Goal: Task Accomplishment & Management: Manage account settings

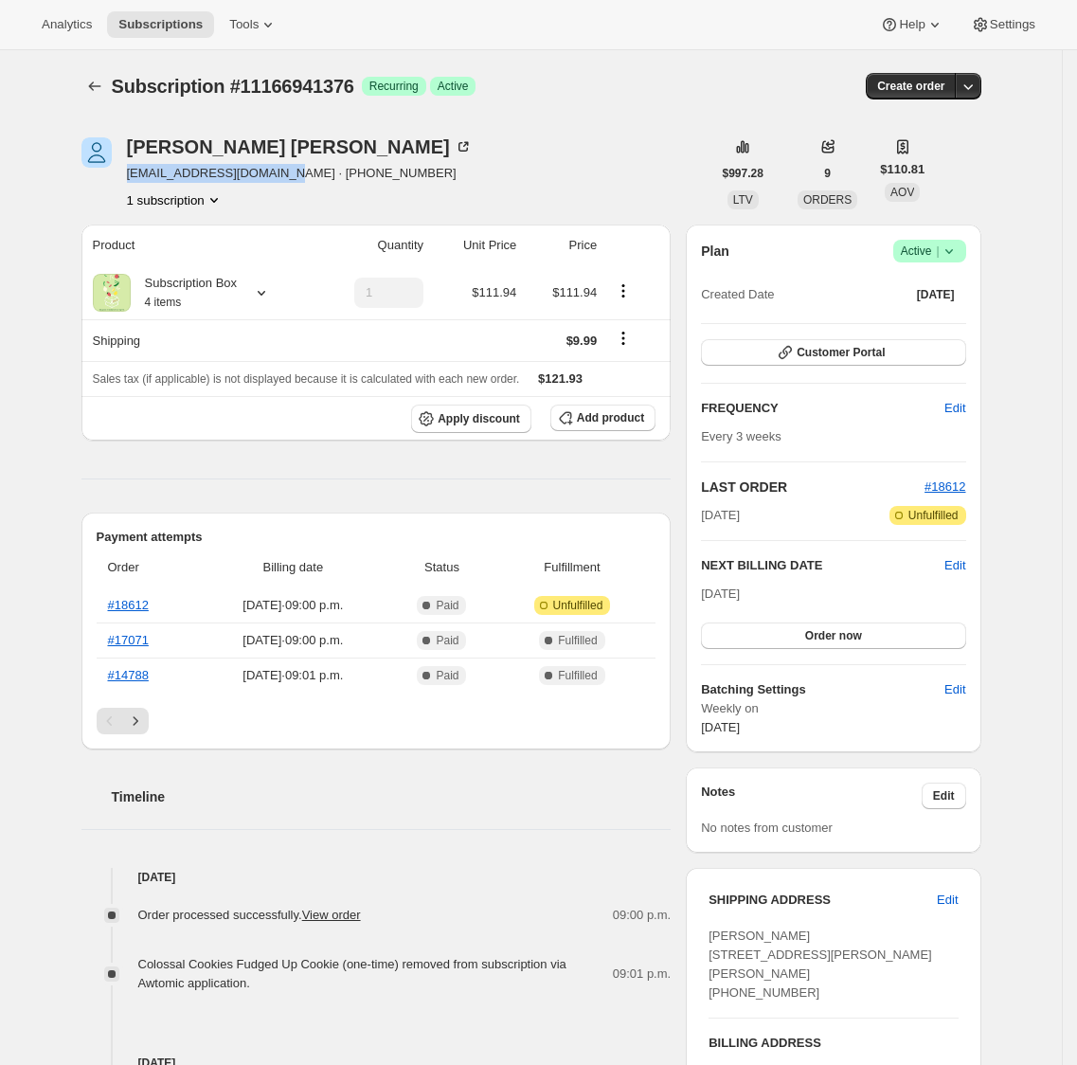
drag, startPoint x: 134, startPoint y: 174, endPoint x: 60, endPoint y: 168, distance: 74.2
click at [285, 179] on span "[EMAIL_ADDRESS][DOMAIN_NAME] · [PHONE_NUMBER]" at bounding box center [300, 173] width 346 height 19
copy span "[EMAIL_ADDRESS][DOMAIN_NAME]"
click at [641, 426] on button "Add product" at bounding box center [603, 418] width 105 height 27
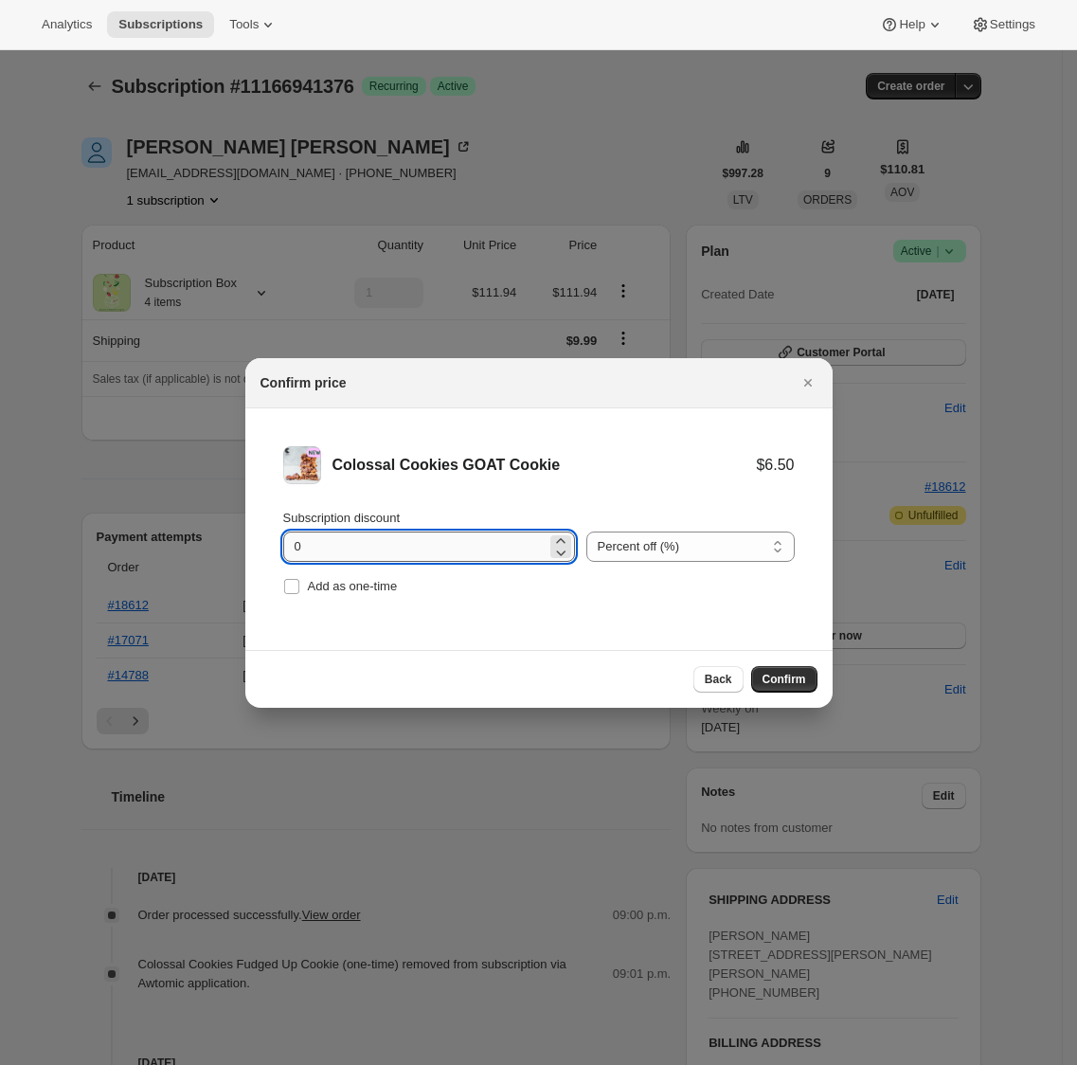
click at [364, 540] on input "0" at bounding box center [414, 547] width 263 height 30
type input "100"
click at [394, 583] on span "Add as one-time" at bounding box center [353, 586] width 90 height 14
click at [299, 583] on input "Add as one-time" at bounding box center [291, 586] width 15 height 15
checkbox input "true"
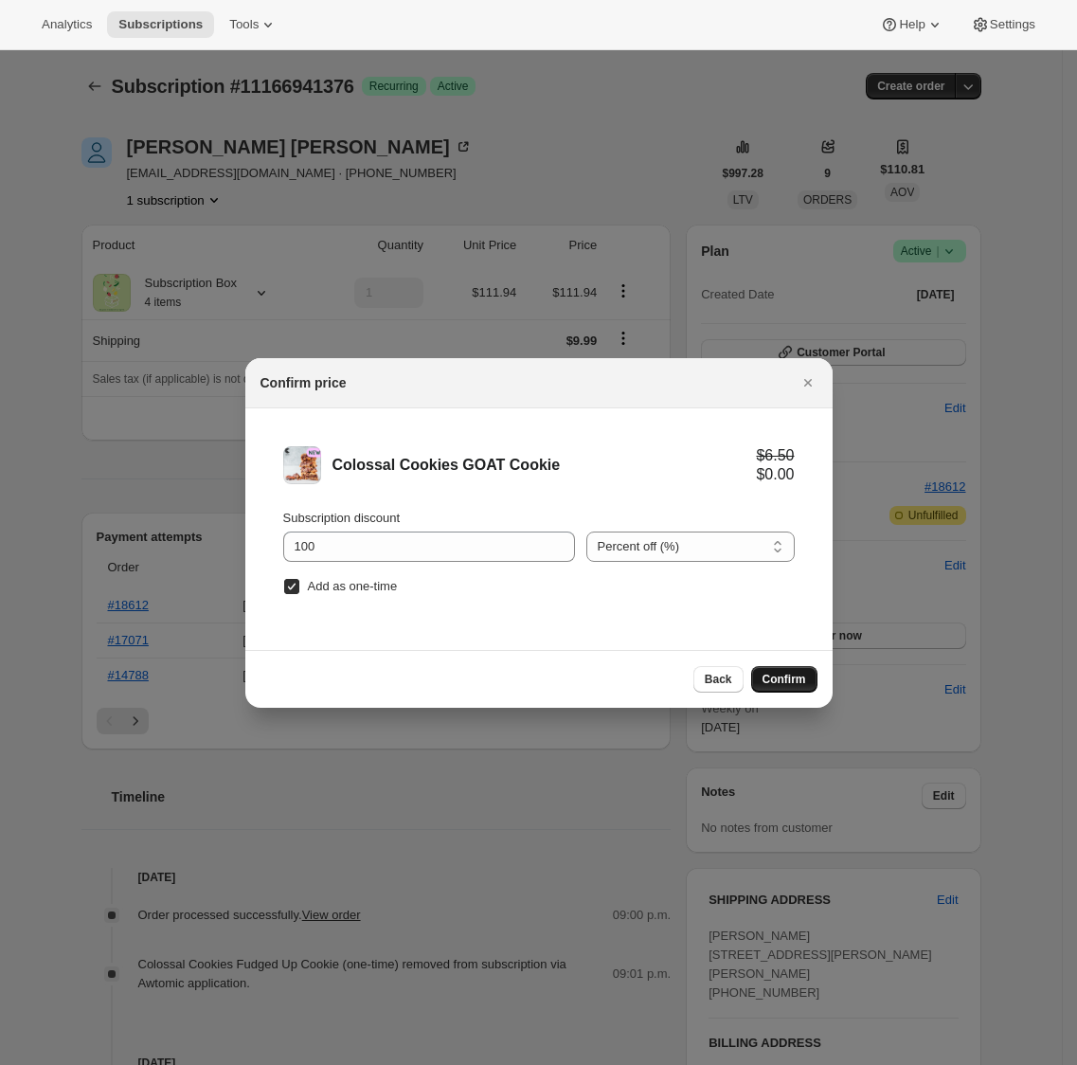
click at [787, 680] on span "Confirm" at bounding box center [785, 679] width 44 height 15
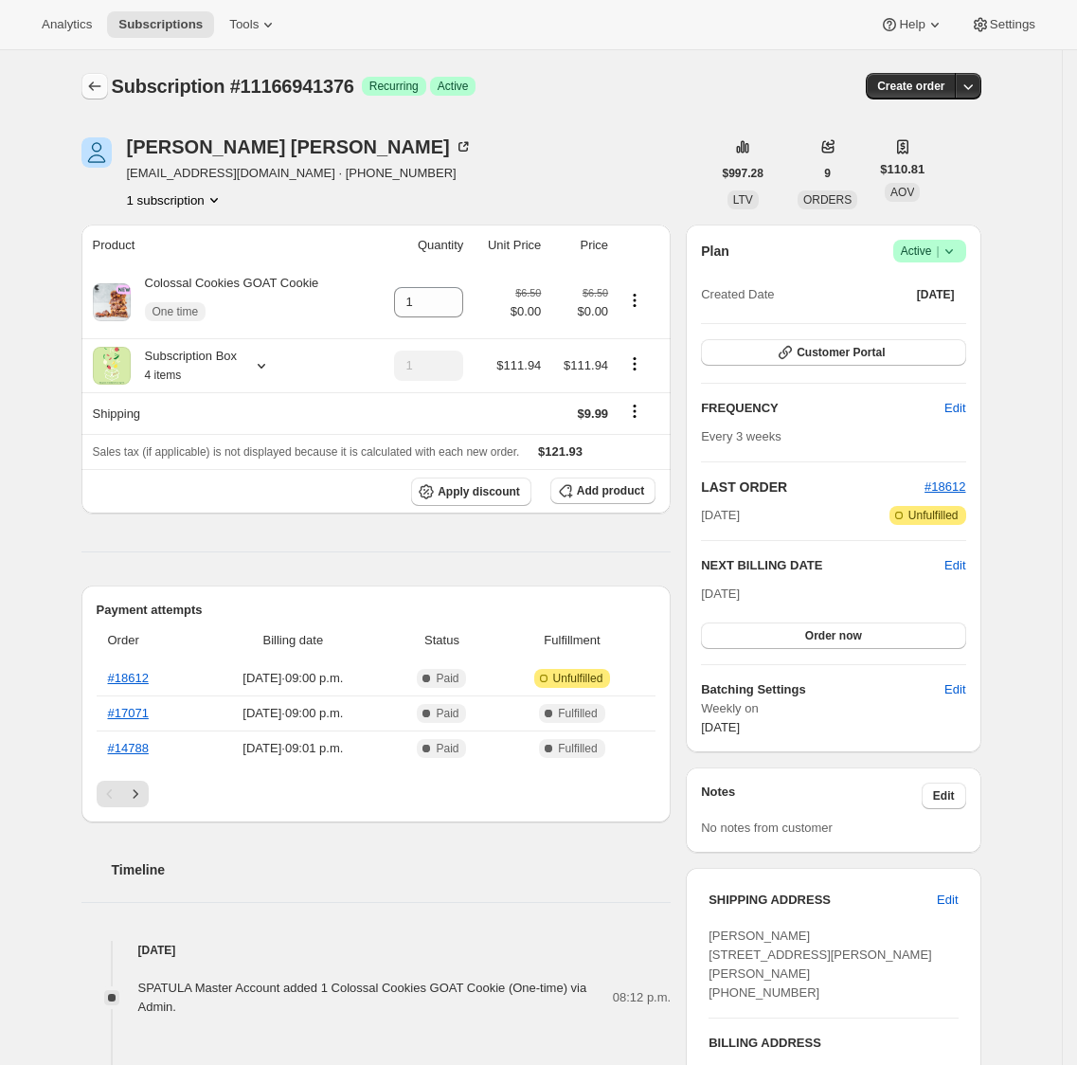
click at [104, 82] on icon "Subscriptions" at bounding box center [94, 86] width 19 height 19
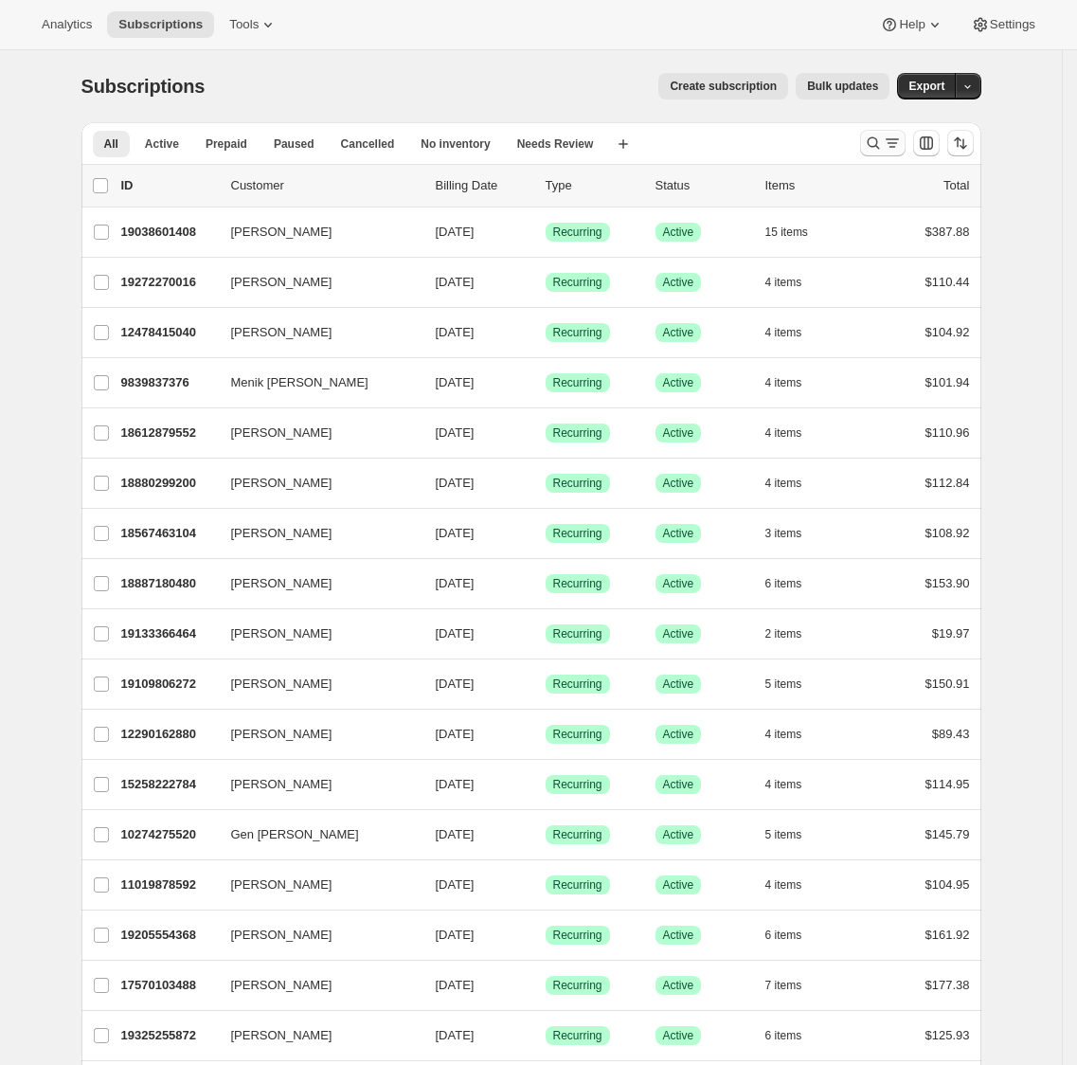
click at [882, 147] on icon "Search and filter results" at bounding box center [873, 143] width 19 height 19
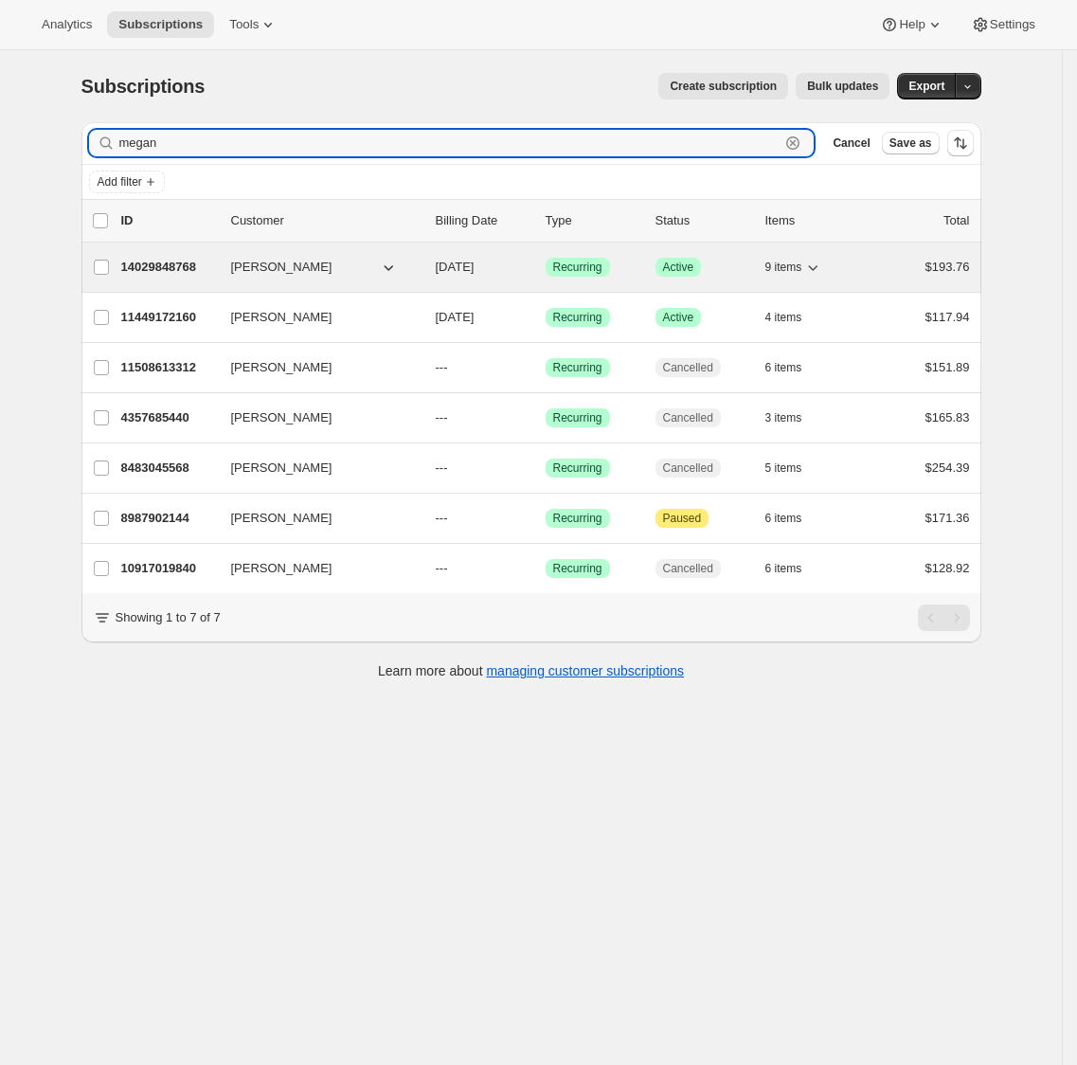
type input "megan"
click at [148, 264] on p "14029848768" at bounding box center [168, 267] width 95 height 19
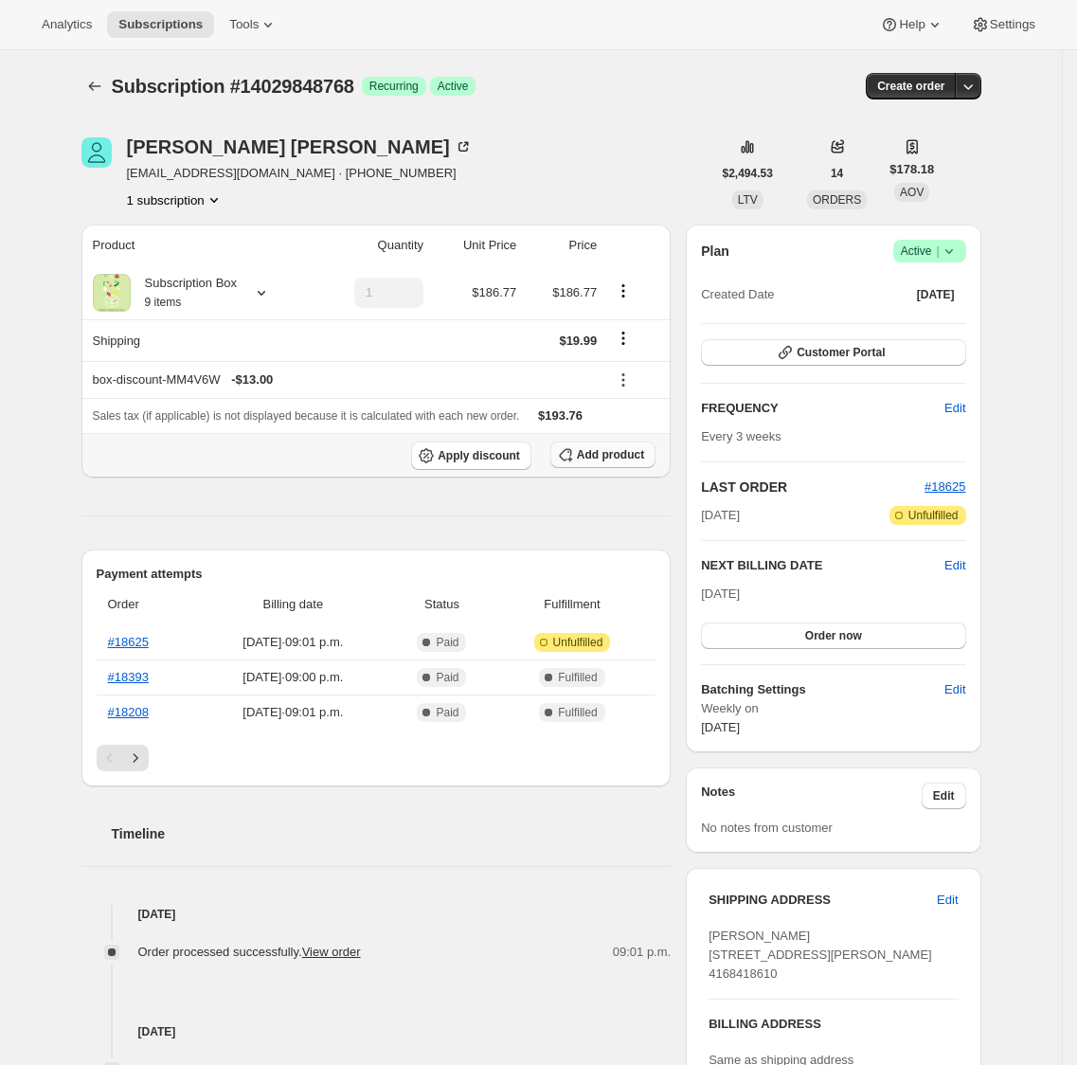
click at [656, 452] on button "Add product" at bounding box center [603, 455] width 105 height 27
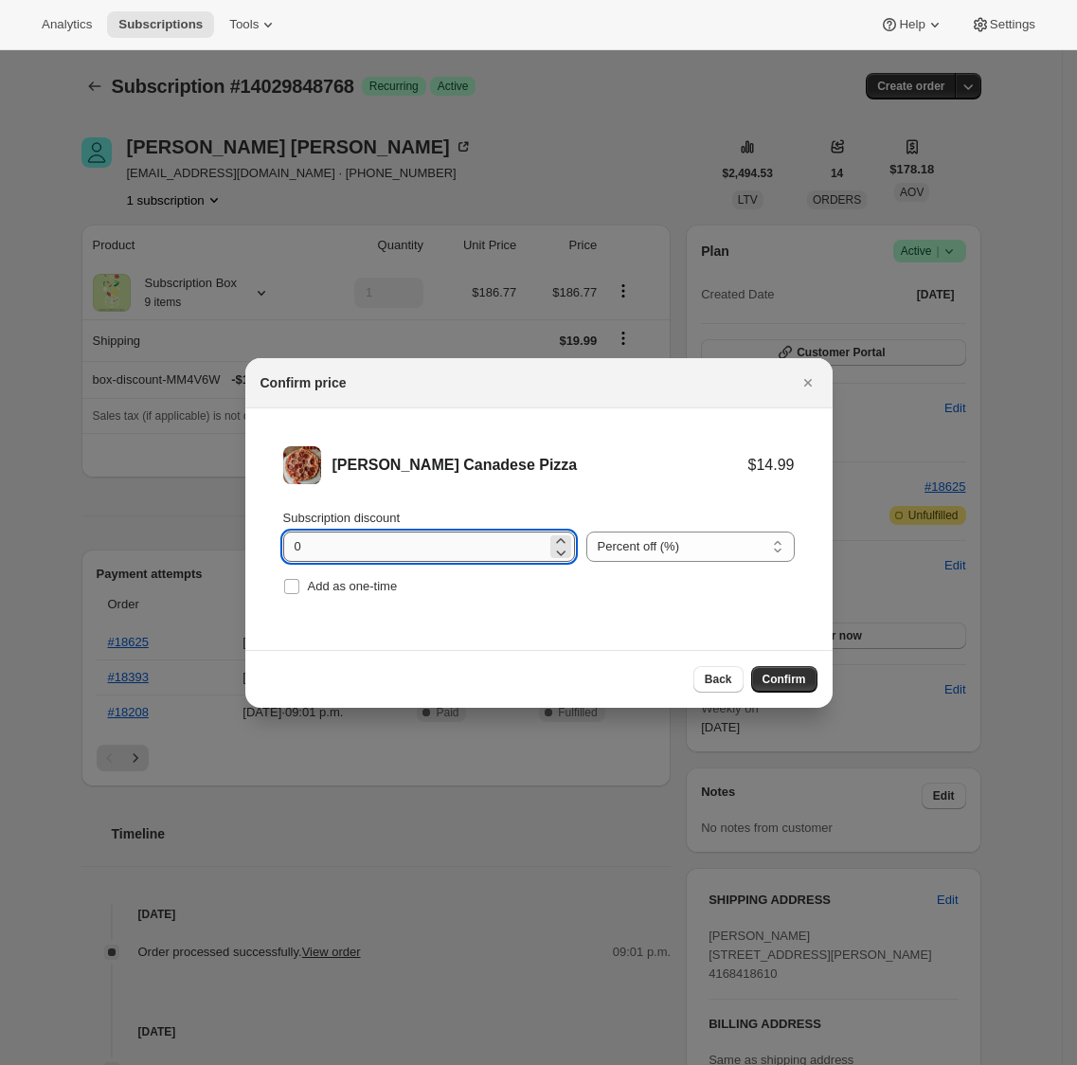
click at [402, 554] on input "0" at bounding box center [414, 547] width 263 height 30
click at [403, 554] on input "0" at bounding box center [414, 547] width 263 height 30
type input "100"
click at [385, 584] on span "Add as one-time" at bounding box center [353, 586] width 90 height 14
click at [299, 584] on input "Add as one-time" at bounding box center [291, 586] width 15 height 15
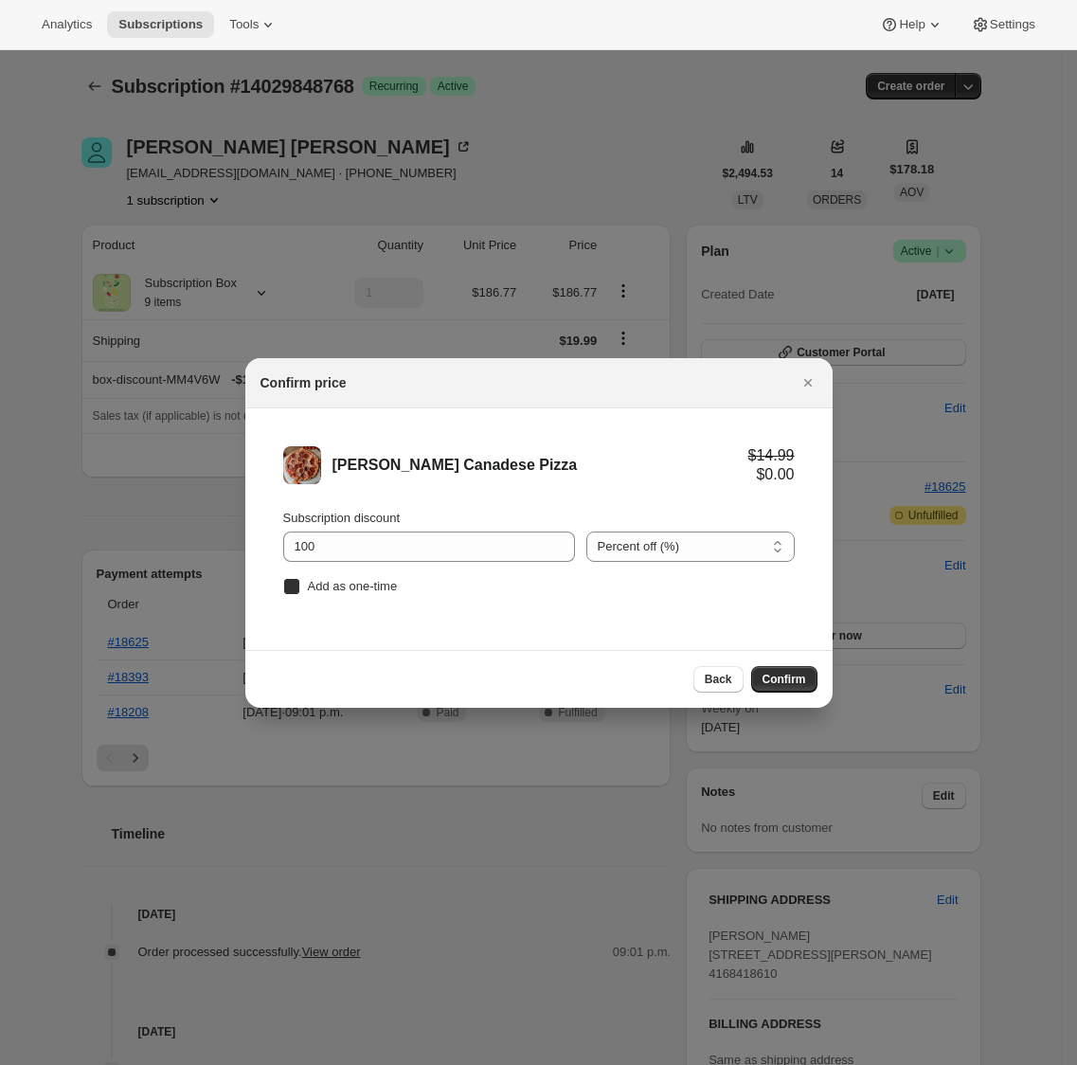
checkbox input "true"
click at [789, 673] on span "Confirm" at bounding box center [785, 679] width 44 height 15
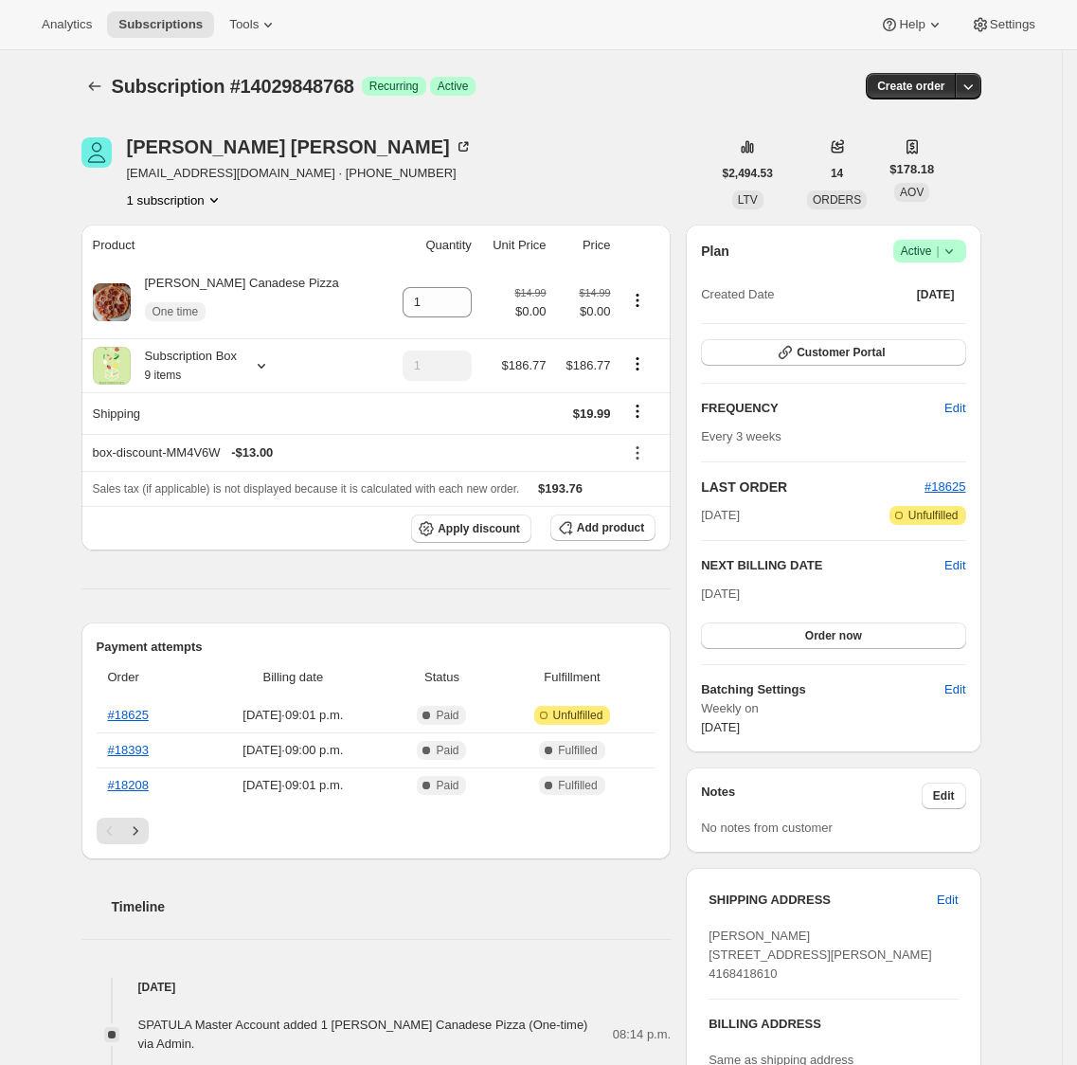
click at [732, 934] on span "[PERSON_NAME] [STREET_ADDRESS][PERSON_NAME] 4168418610" at bounding box center [821, 955] width 224 height 52
copy span "[PERSON_NAME]"
click at [370, 116] on div "Subscription #14029848768. This page is ready Subscription #14029848768 Success…" at bounding box center [531, 86] width 900 height 72
drag, startPoint x: 126, startPoint y: 172, endPoint x: 257, endPoint y: 188, distance: 131.8
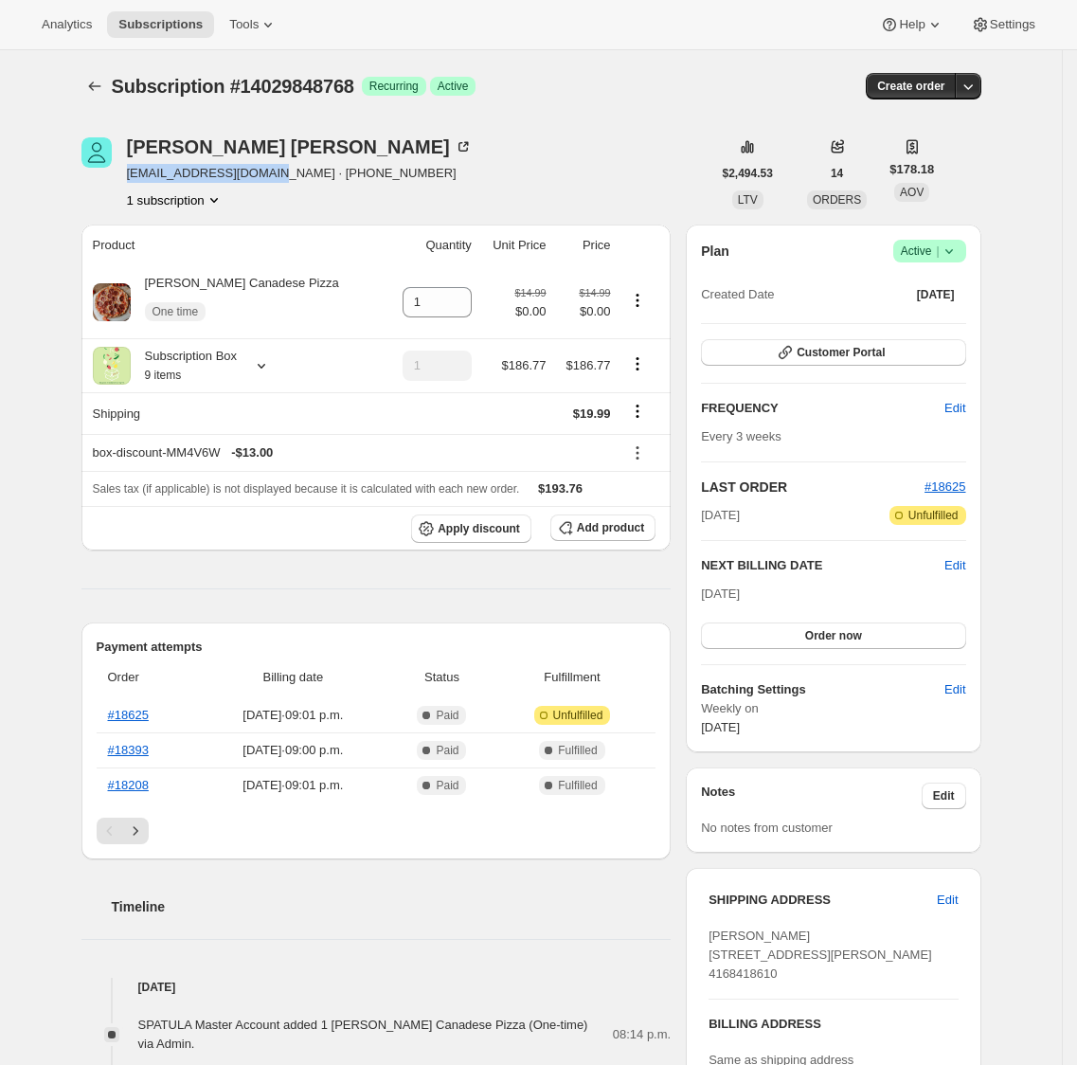
click at [289, 178] on div "[PERSON_NAME] [EMAIL_ADDRESS][DOMAIN_NAME] · [PHONE_NUMBER] 1 subscription" at bounding box center [396, 173] width 630 height 72
copy span "[EMAIL_ADDRESS][DOMAIN_NAME]"
click at [265, 368] on icon at bounding box center [262, 366] width 8 height 5
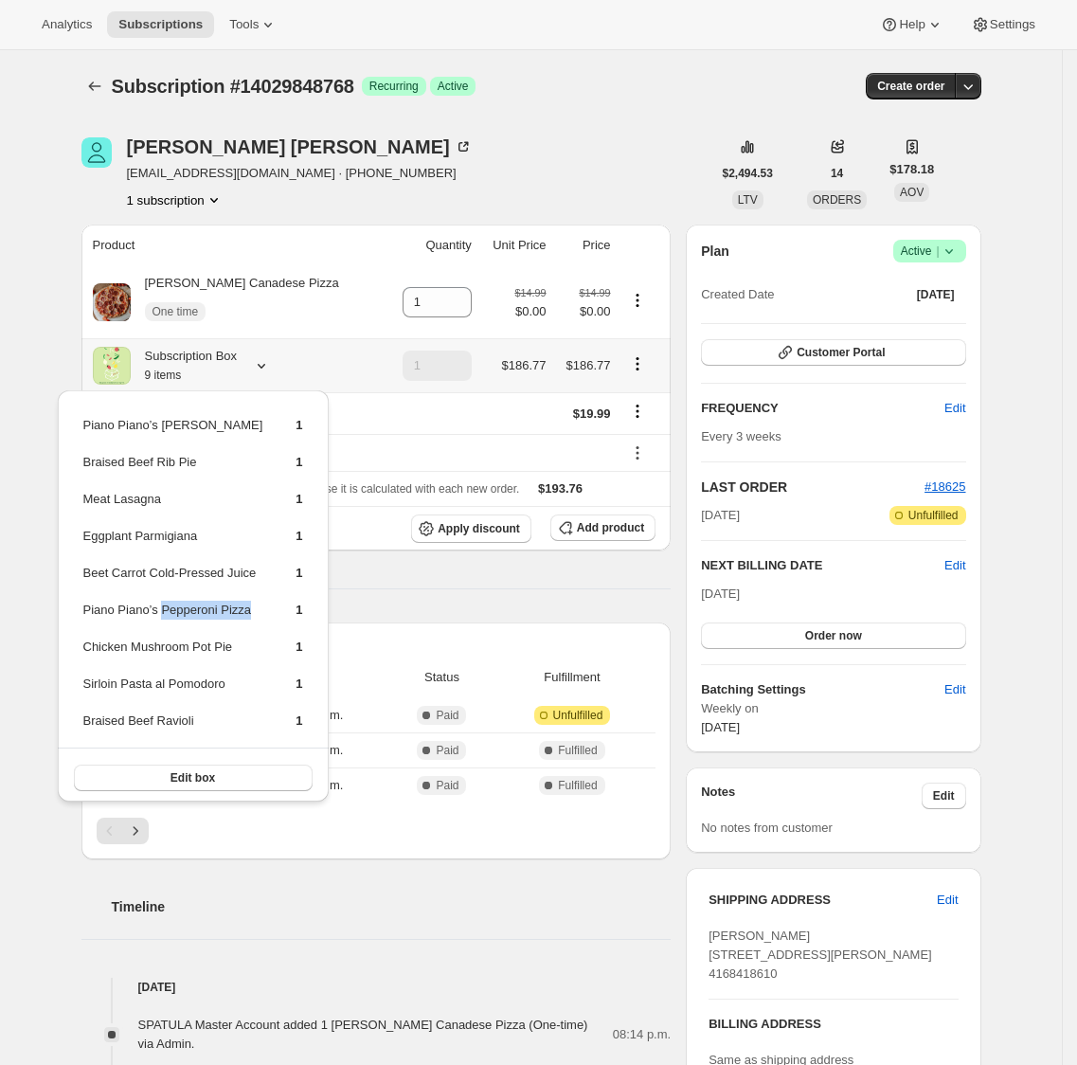
drag, startPoint x: 165, startPoint y: 606, endPoint x: 256, endPoint y: 606, distance: 91.0
click at [256, 606] on td "Piano Piano’s Pepperoni Pizza" at bounding box center [173, 617] width 182 height 35
copy td "Pepperoni Pizza"
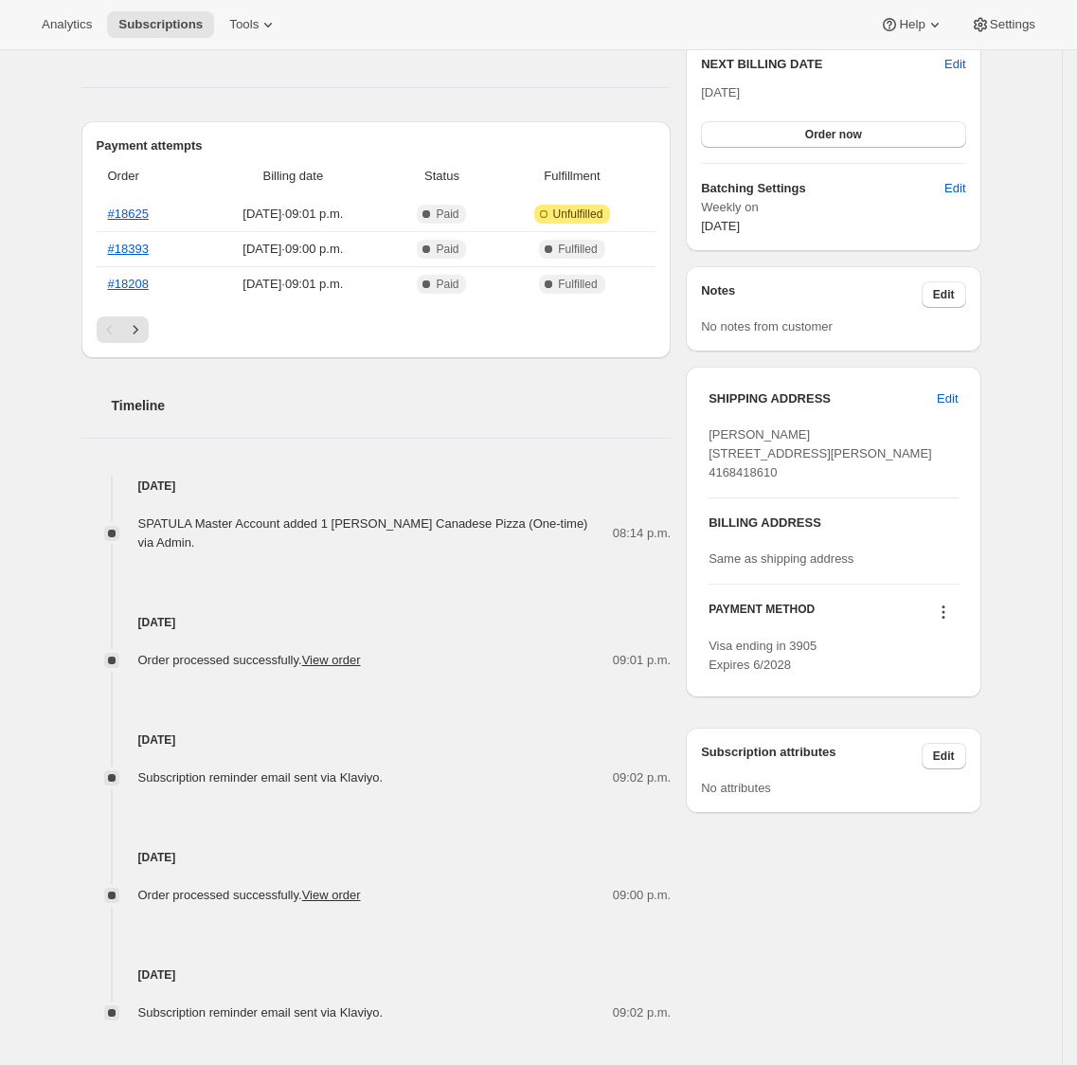
scroll to position [505, 0]
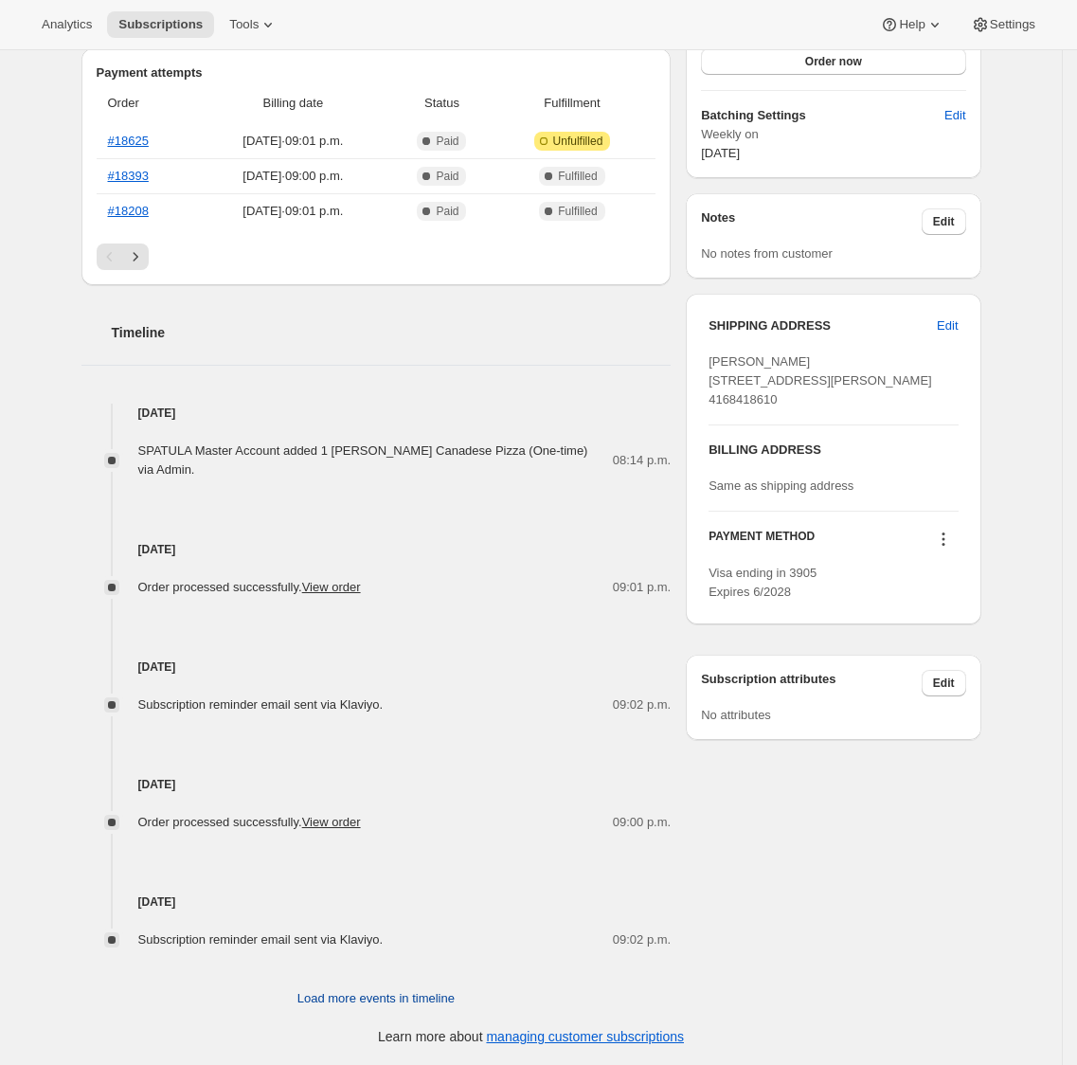
click at [345, 992] on span "Load more events in timeline" at bounding box center [376, 998] width 157 height 19
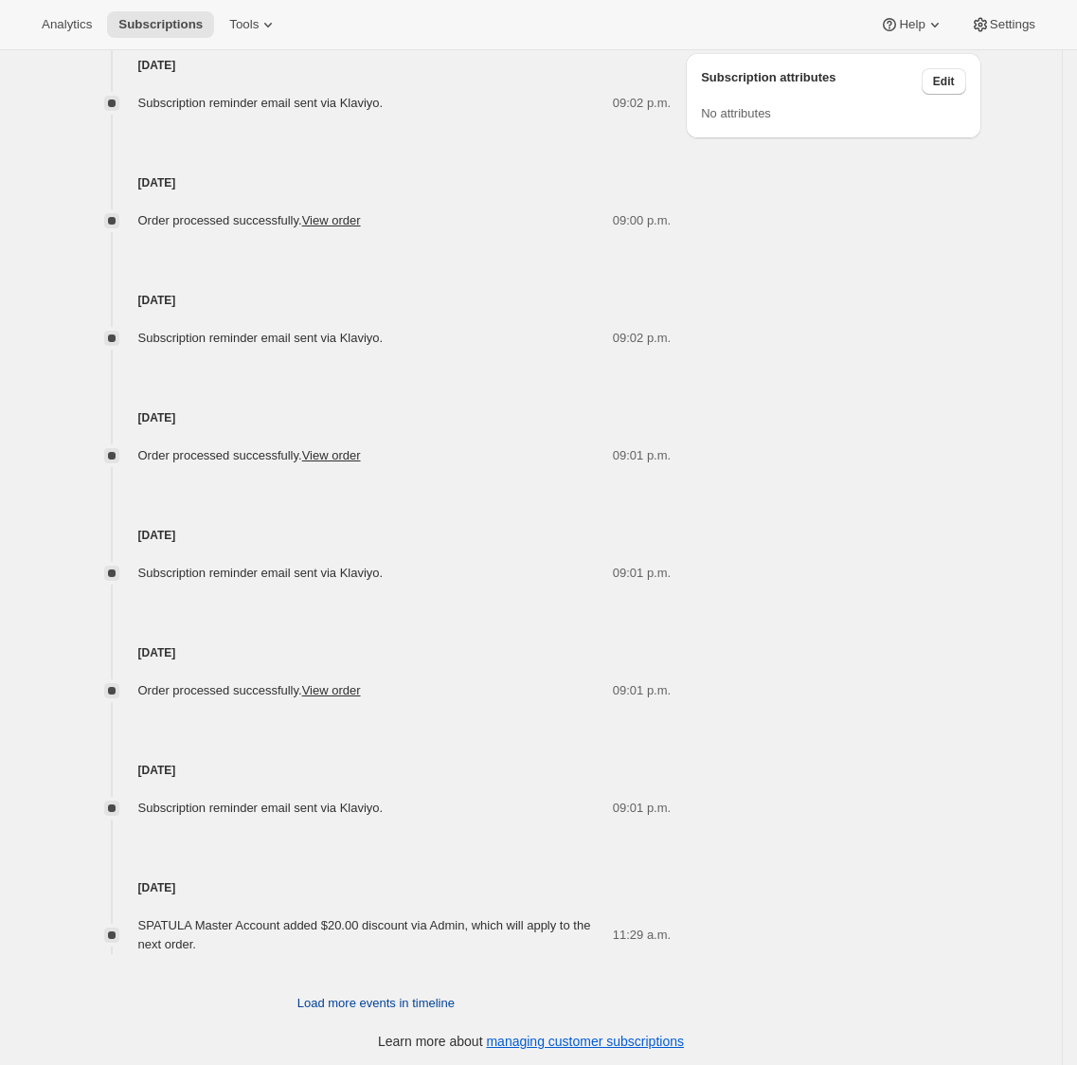
scroll to position [1183, 0]
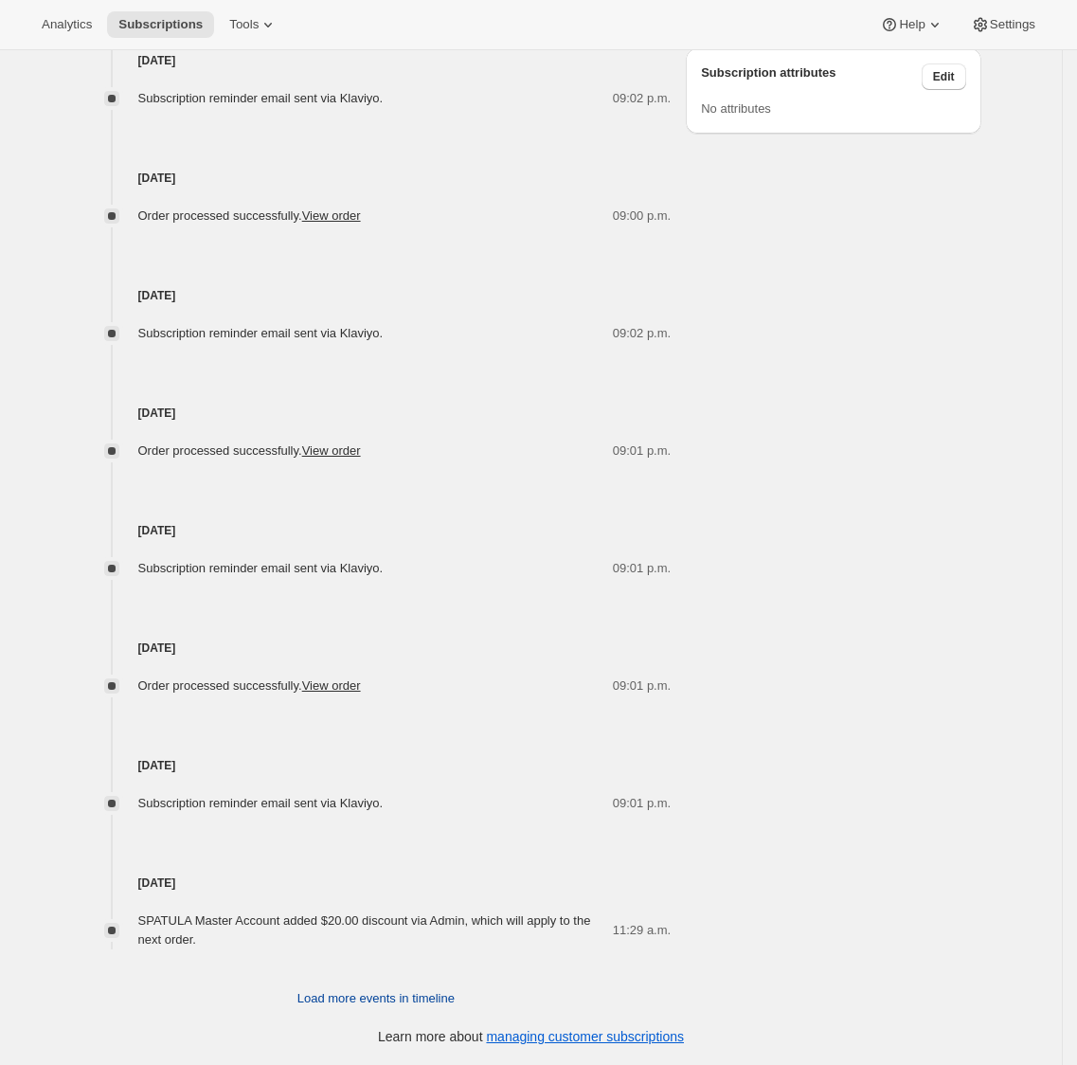
click at [371, 990] on span "Load more events in timeline" at bounding box center [376, 998] width 157 height 19
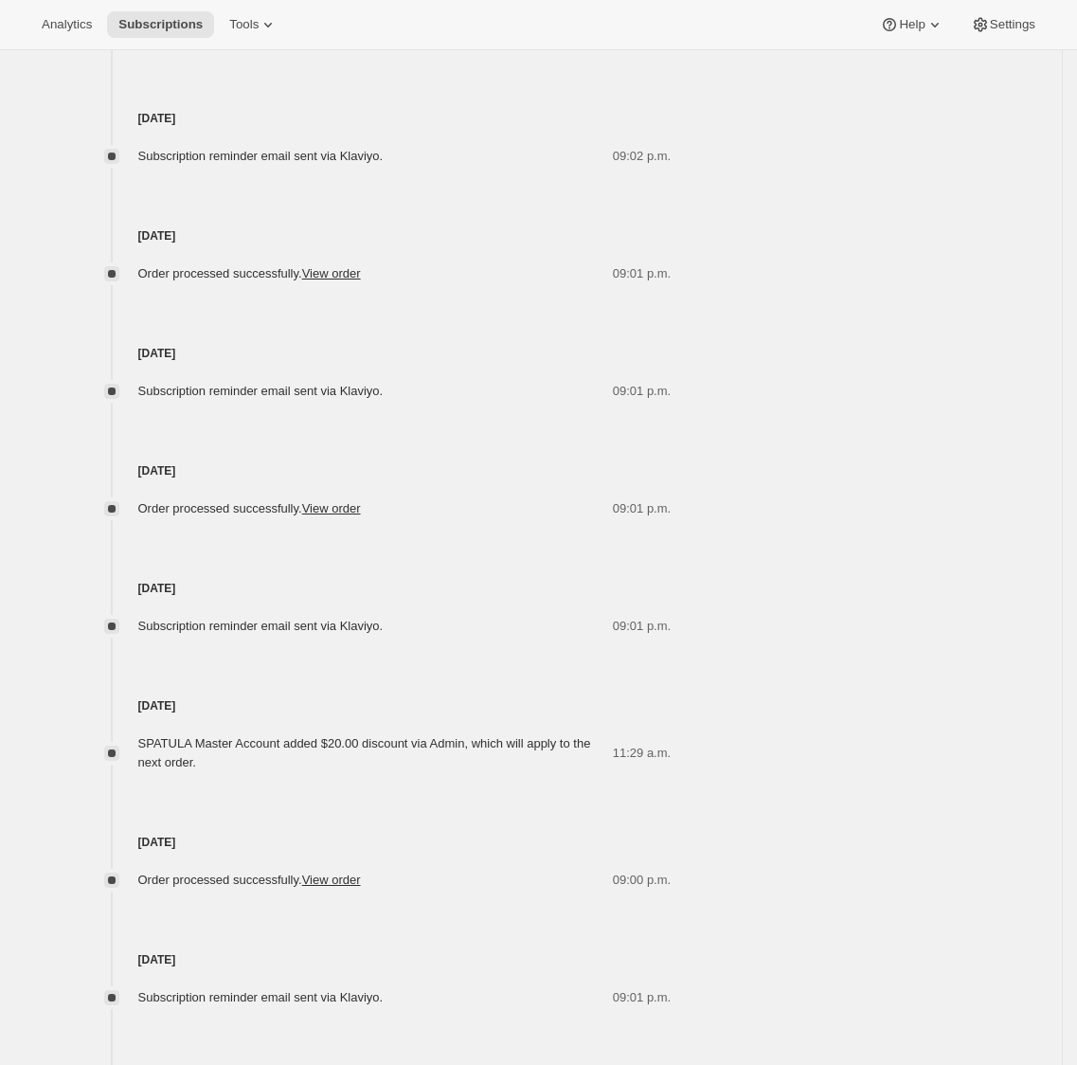
scroll to position [1789, 0]
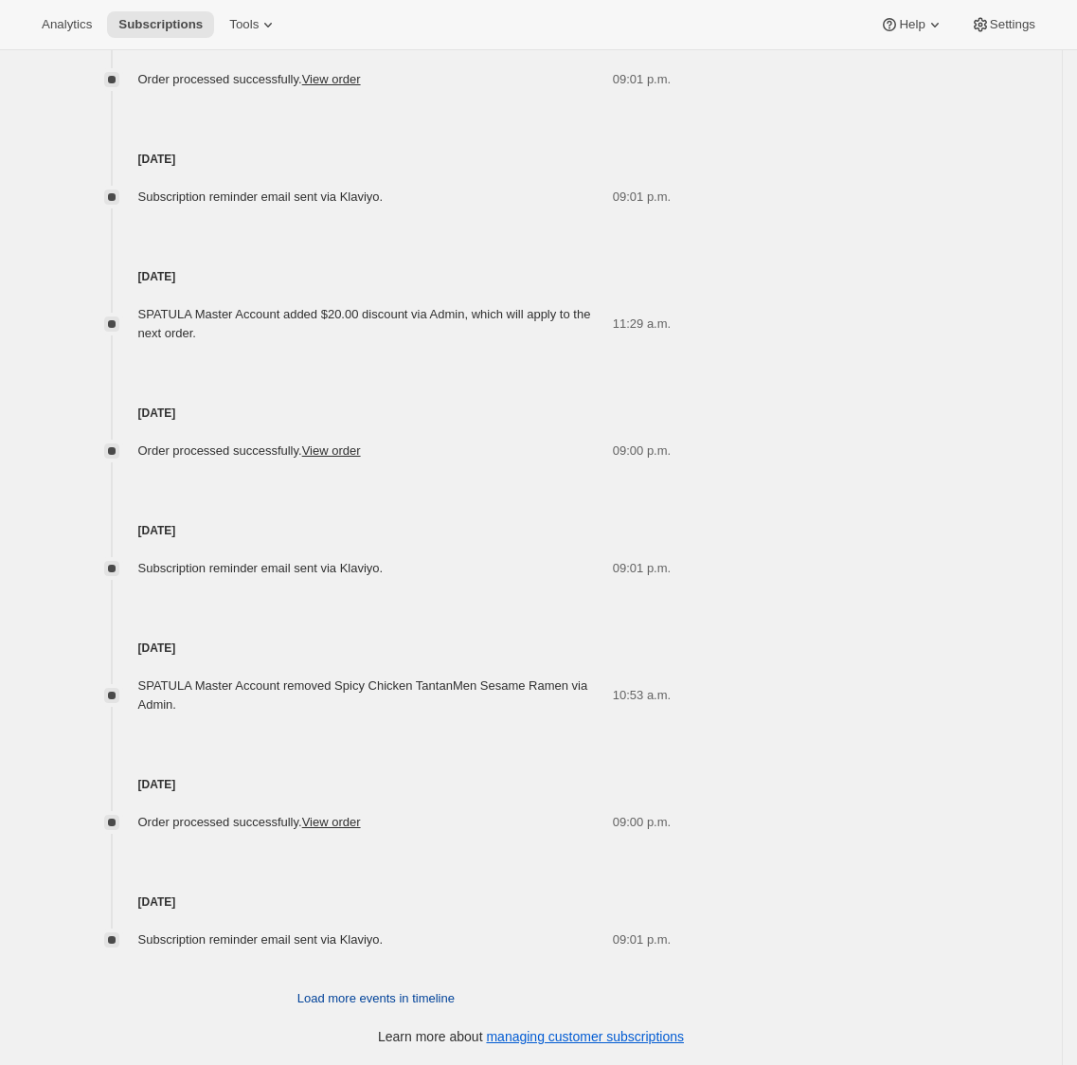
click at [389, 1000] on span "Load more events in timeline" at bounding box center [376, 998] width 157 height 19
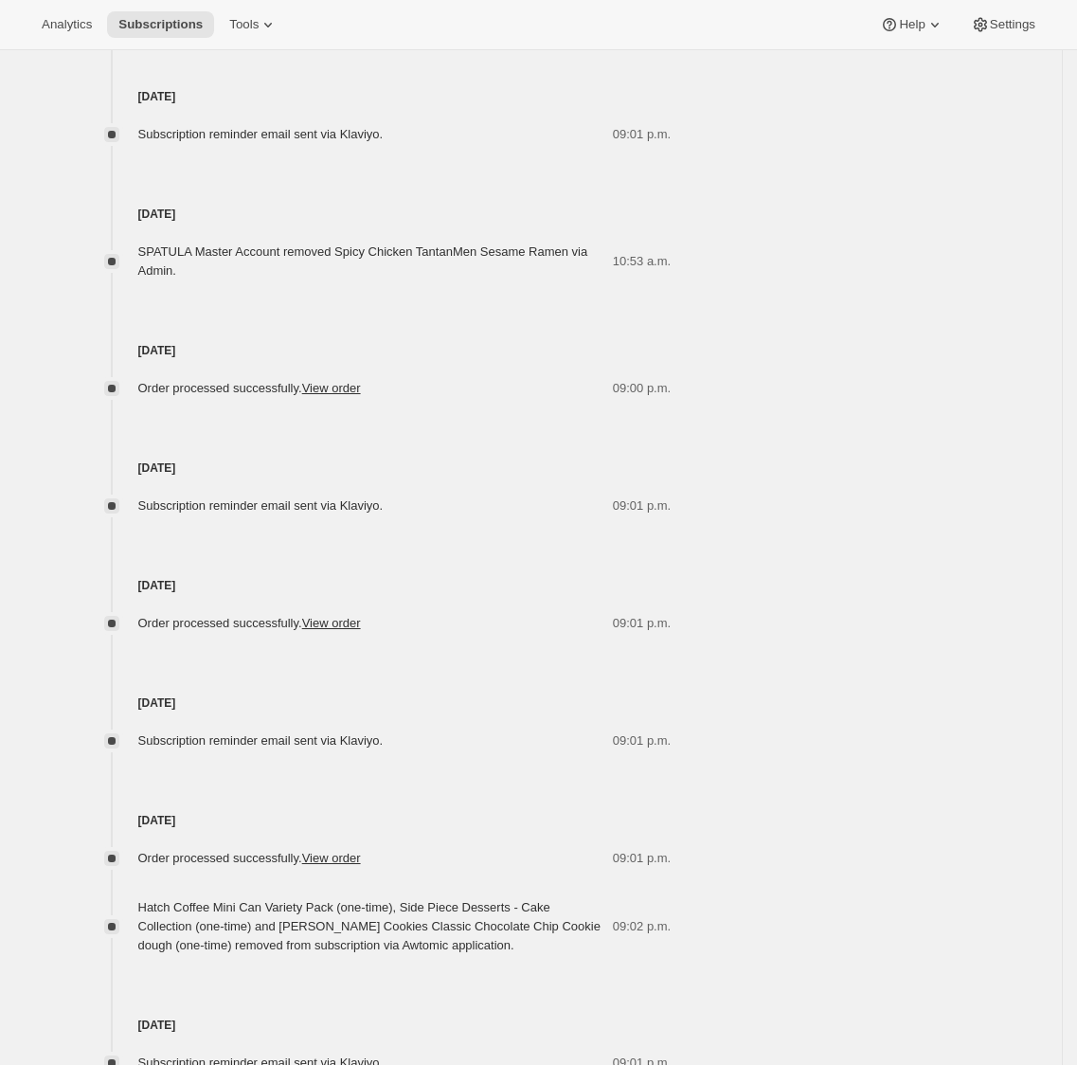
scroll to position [2464, 0]
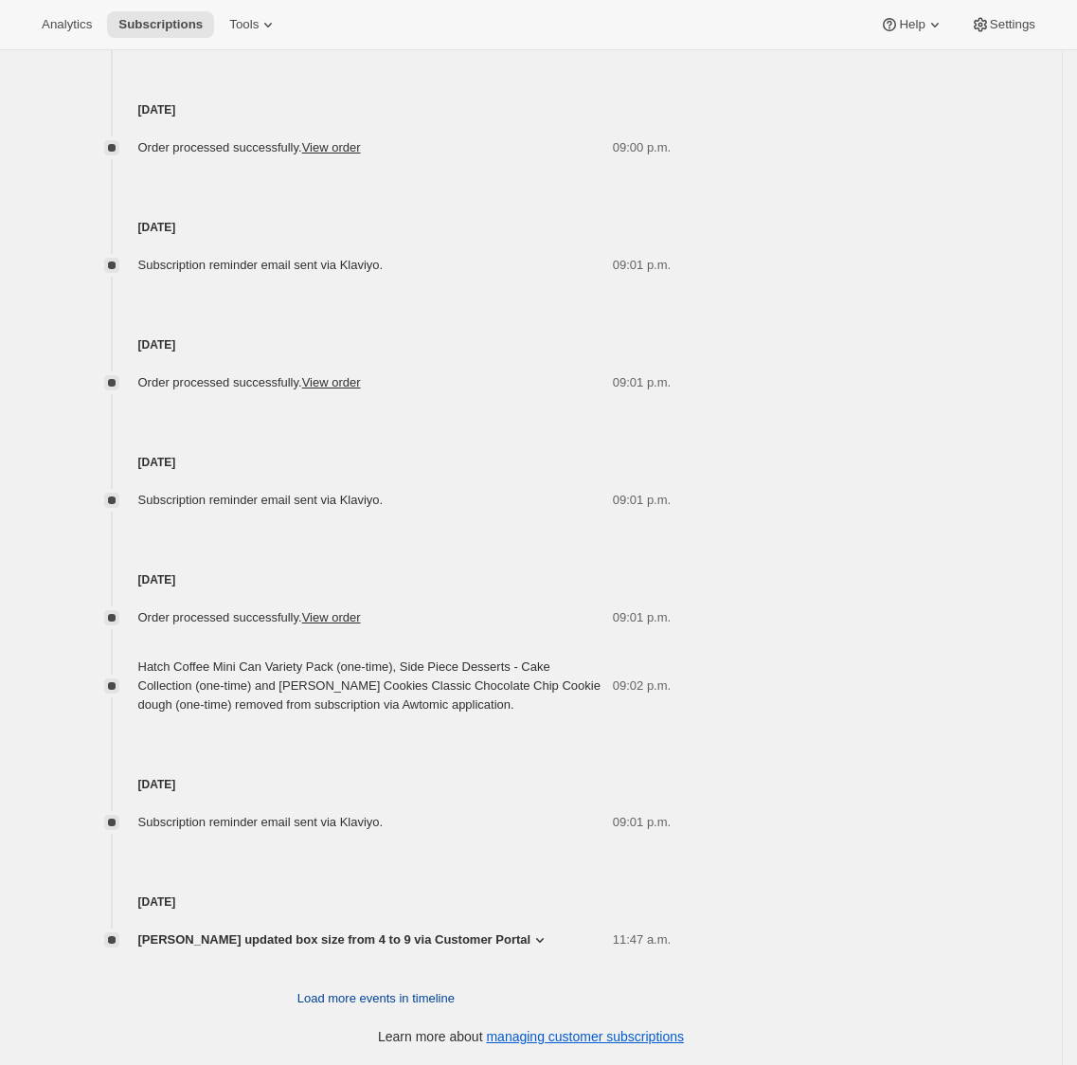
click at [368, 994] on span "Load more events in timeline" at bounding box center [376, 998] width 157 height 19
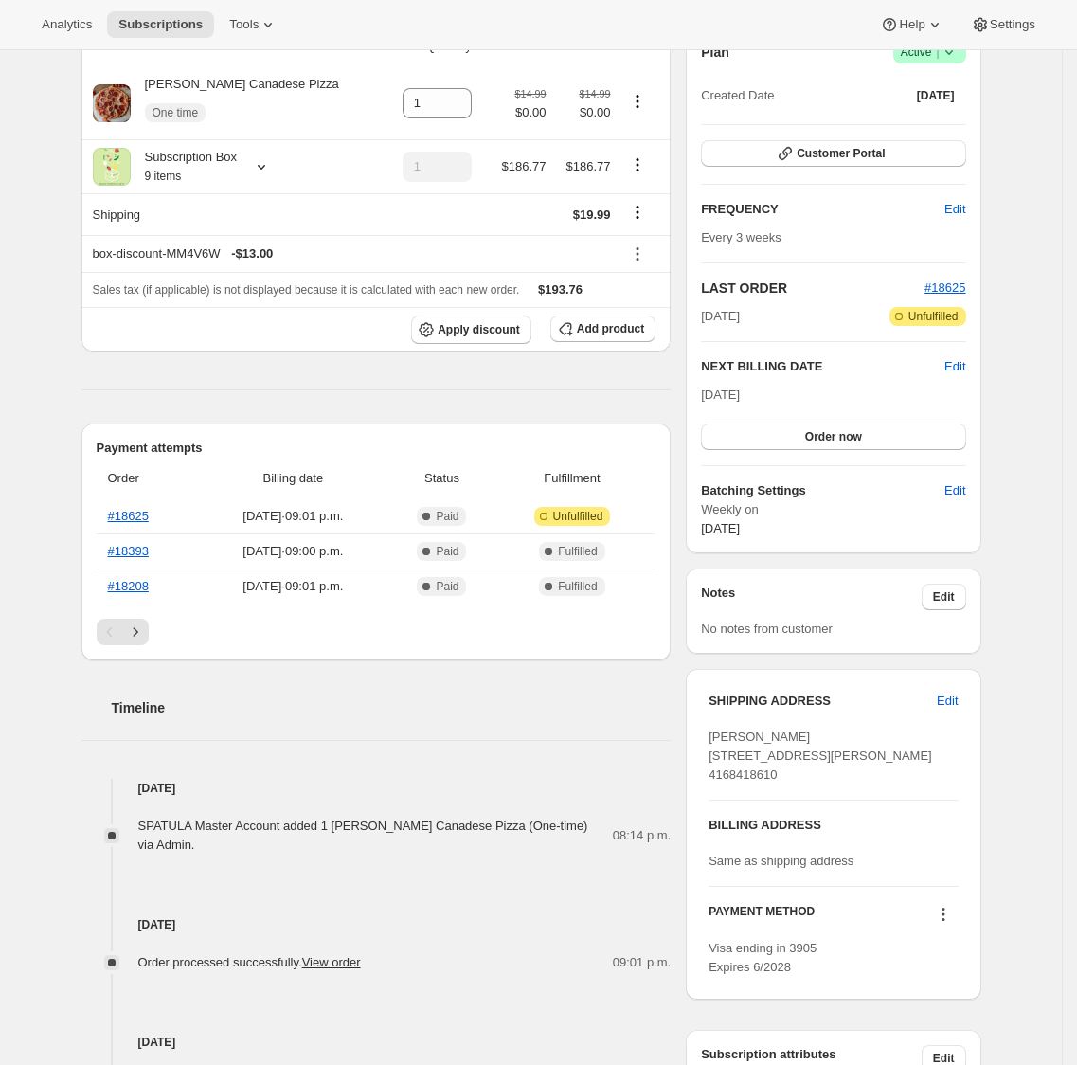
scroll to position [0, 0]
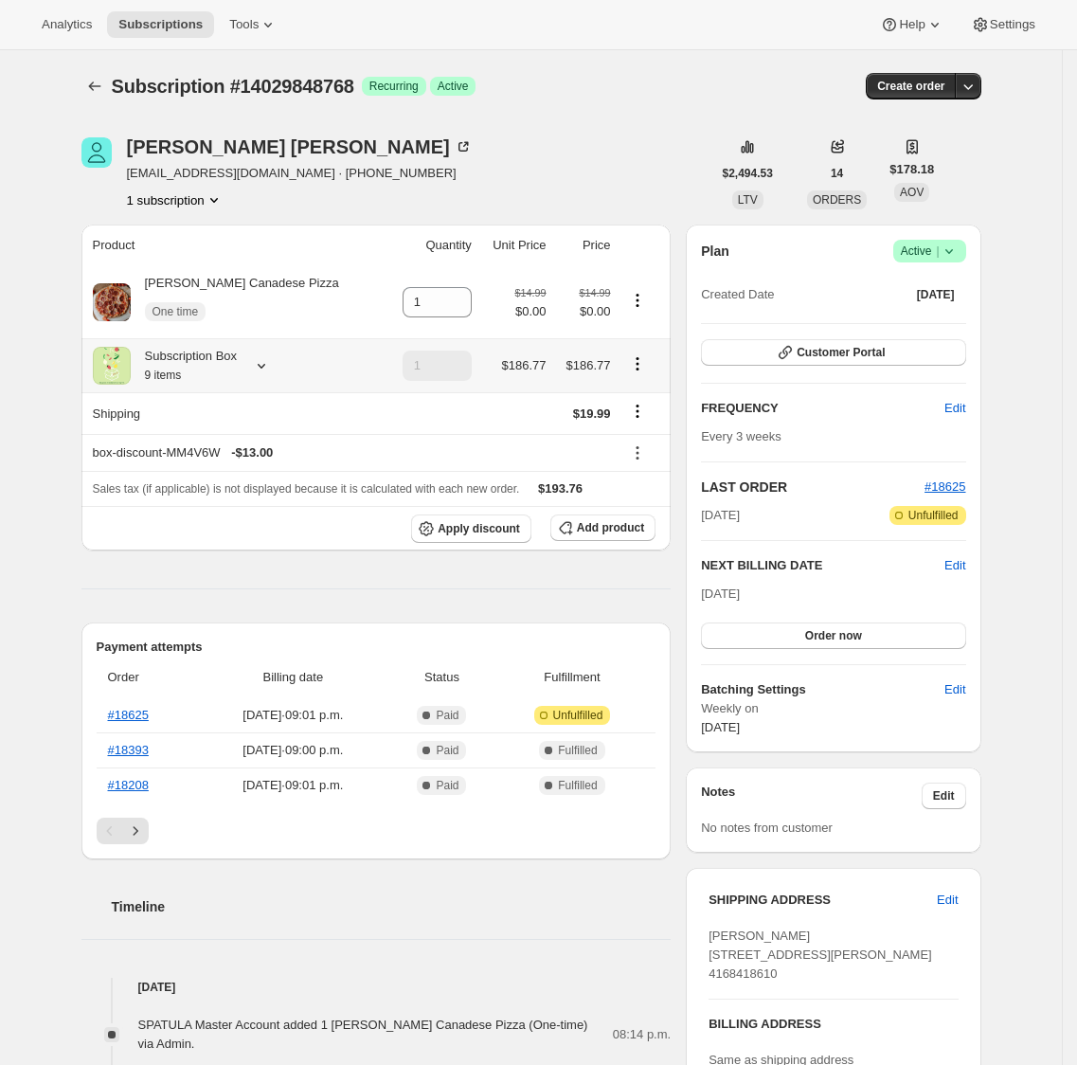
click at [262, 371] on div at bounding box center [257, 365] width 27 height 19
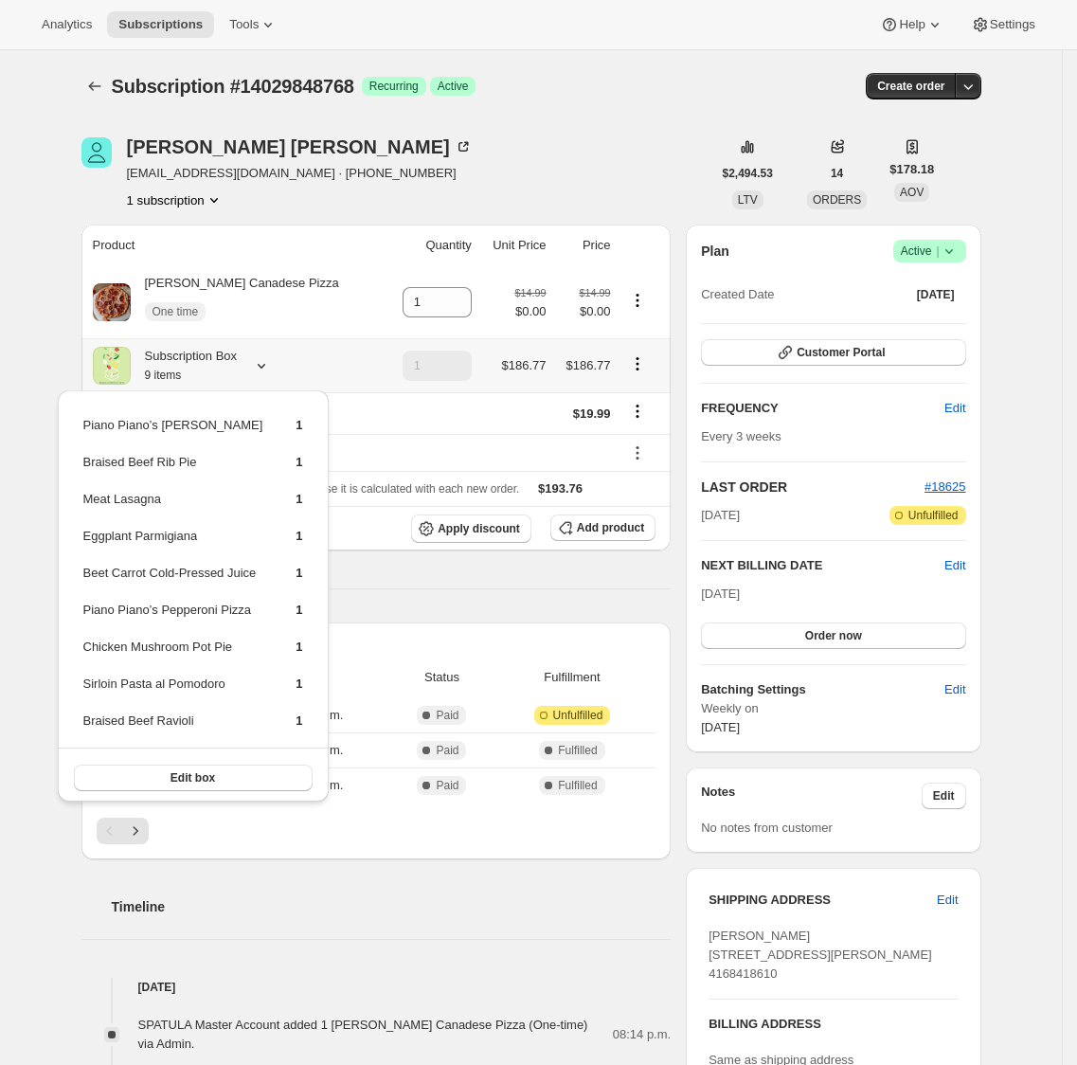
click at [264, 370] on icon at bounding box center [261, 365] width 19 height 19
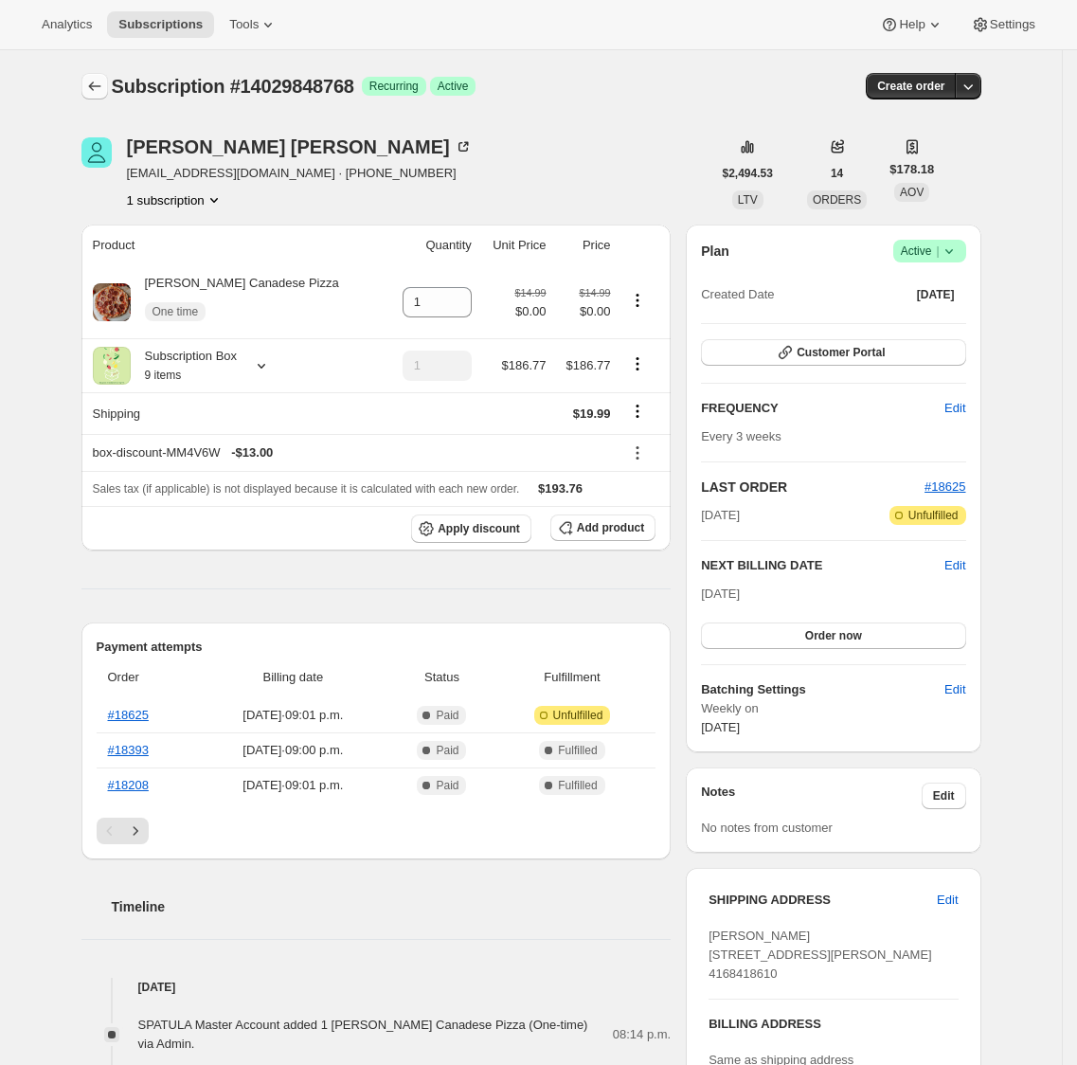
click at [101, 85] on icon "Subscriptions" at bounding box center [94, 86] width 19 height 19
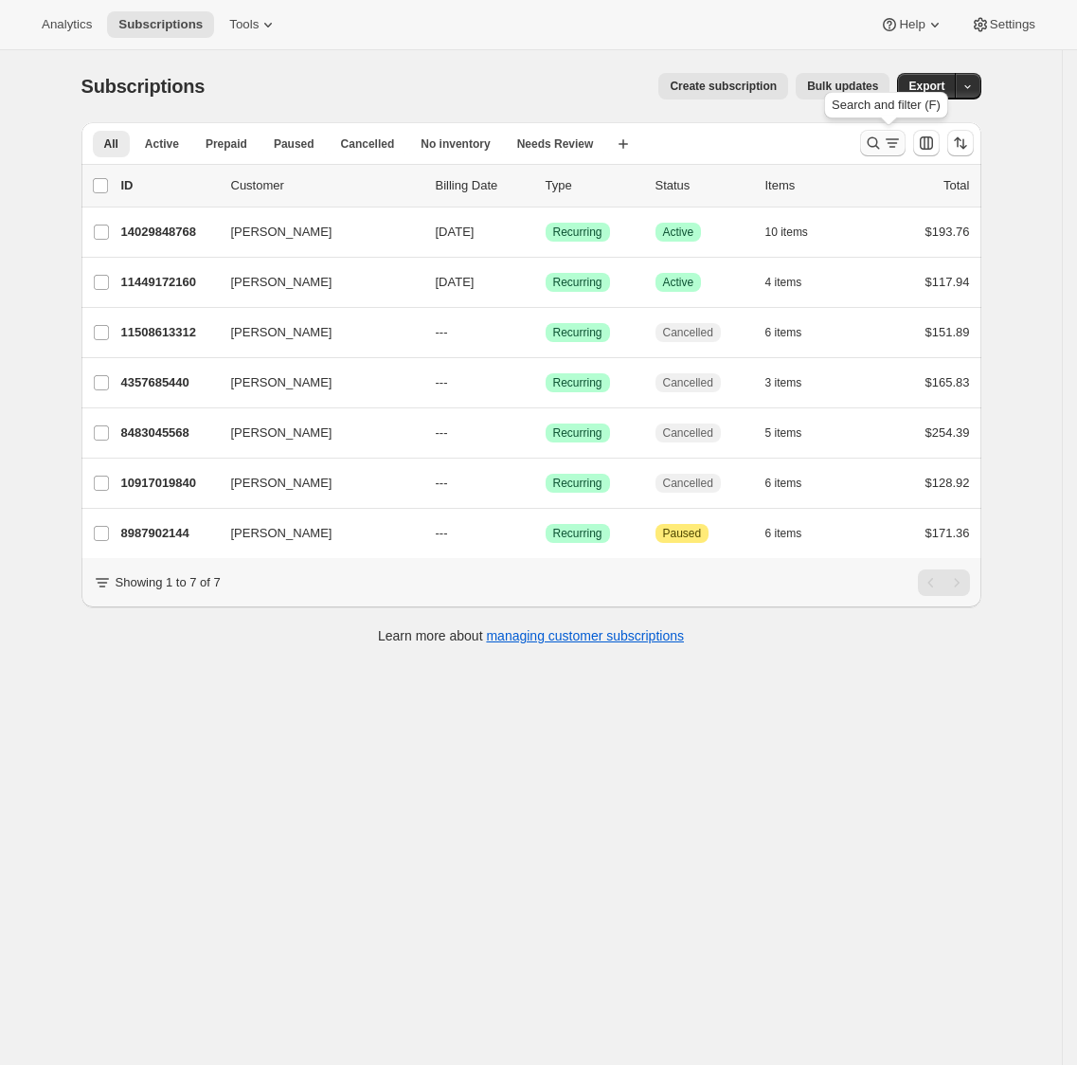
click at [871, 142] on icon "Search and filter results" at bounding box center [873, 143] width 19 height 19
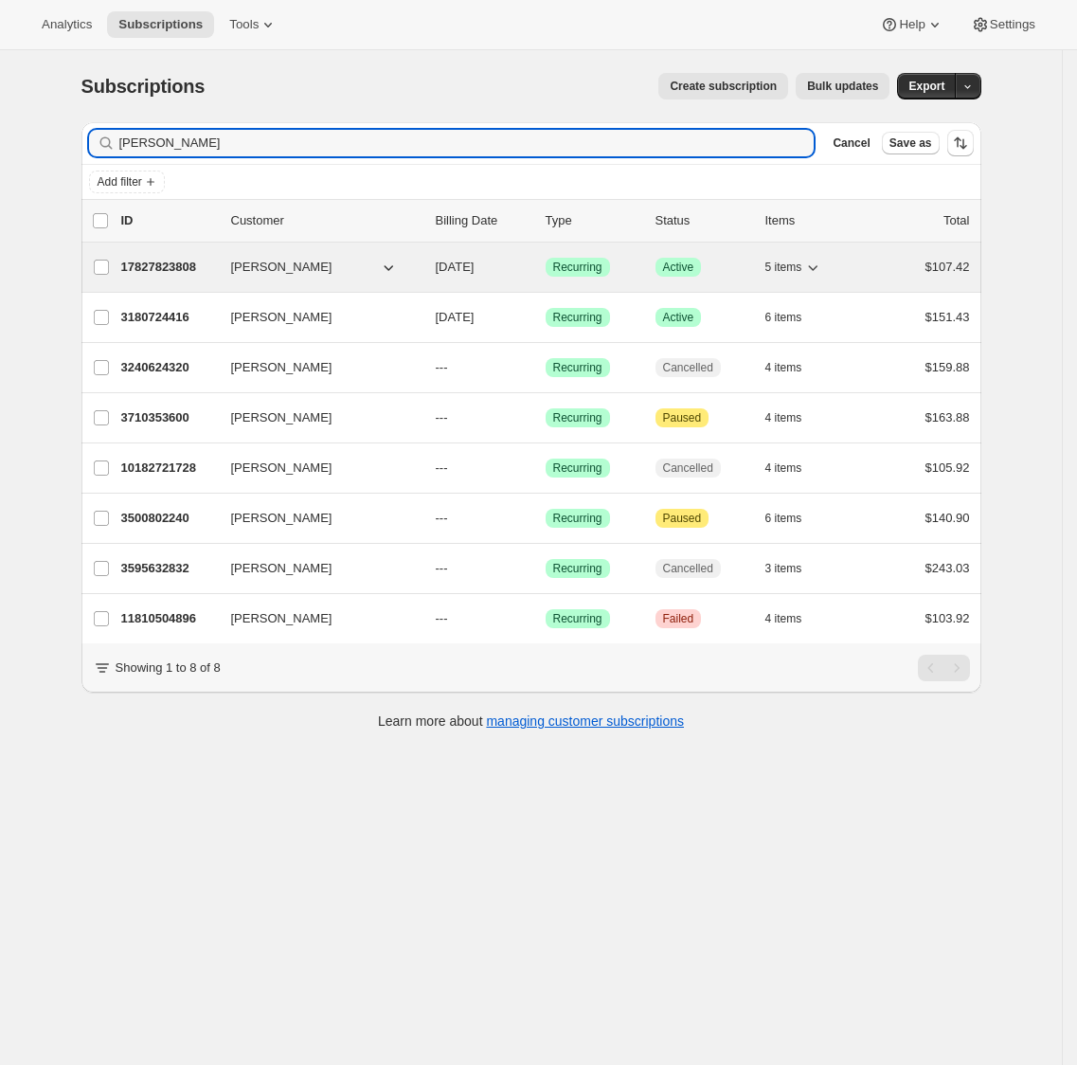
type input "[PERSON_NAME]"
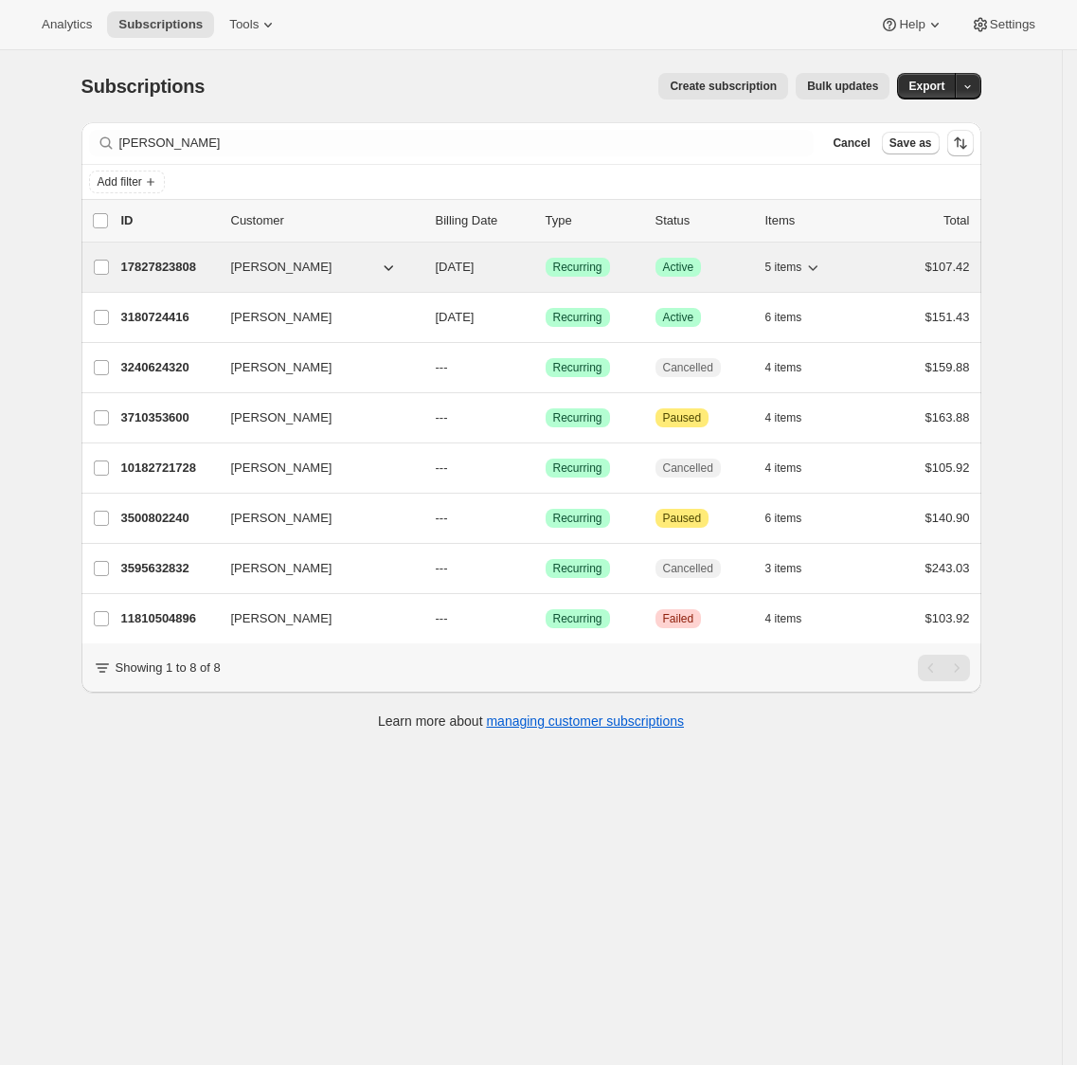
click at [176, 269] on p "17827823808" at bounding box center [168, 267] width 95 height 19
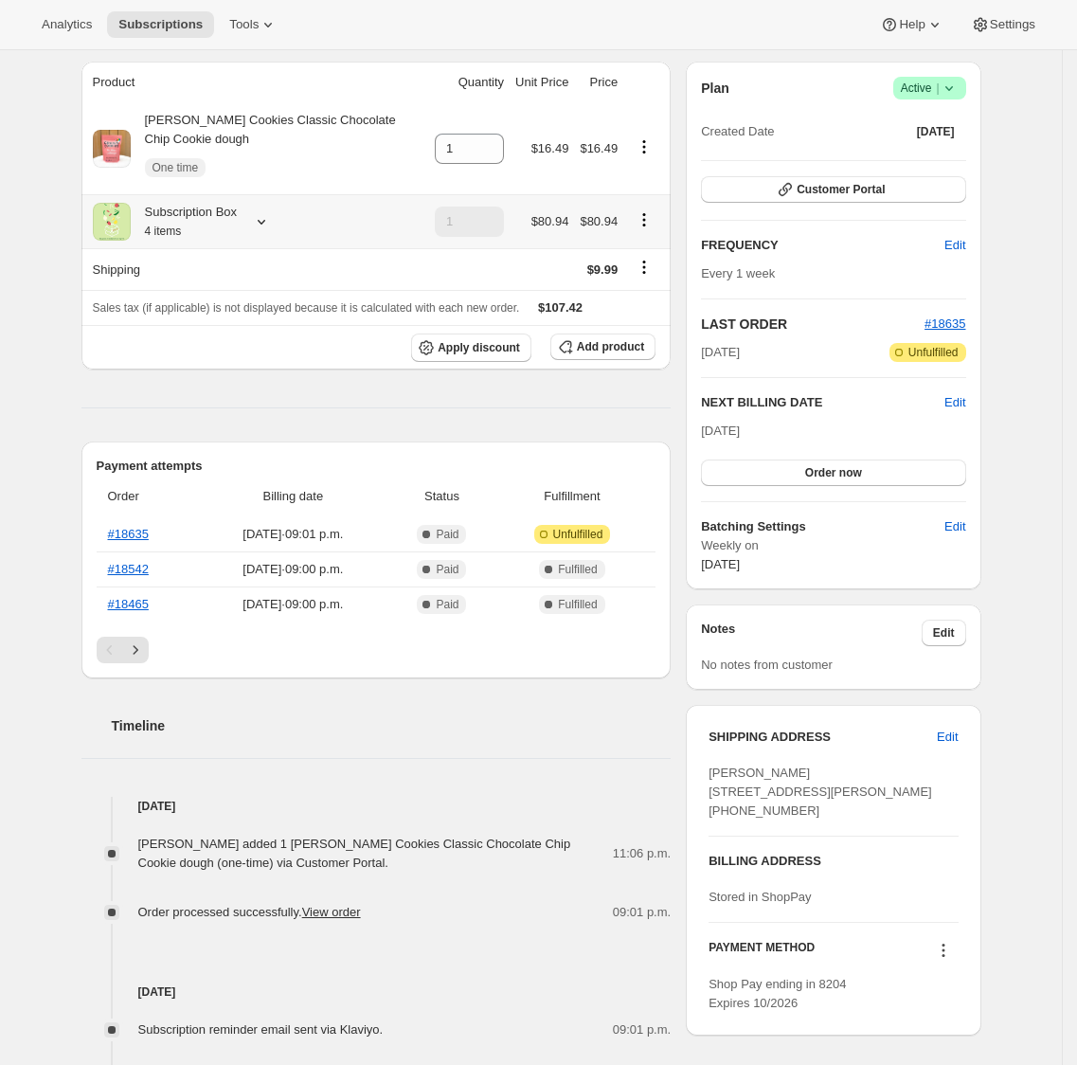
scroll to position [172, 0]
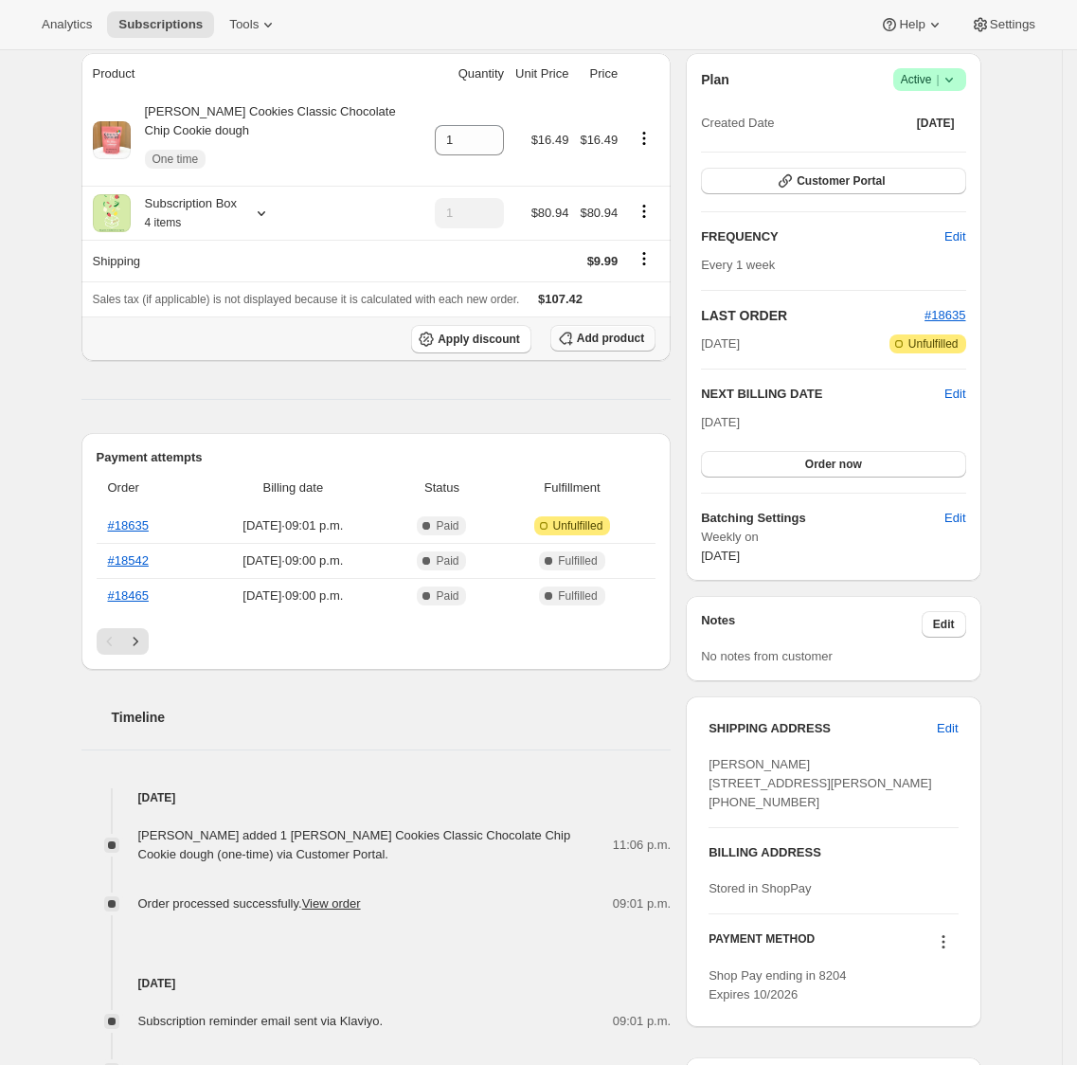
click at [634, 333] on span "Add product" at bounding box center [610, 338] width 67 height 15
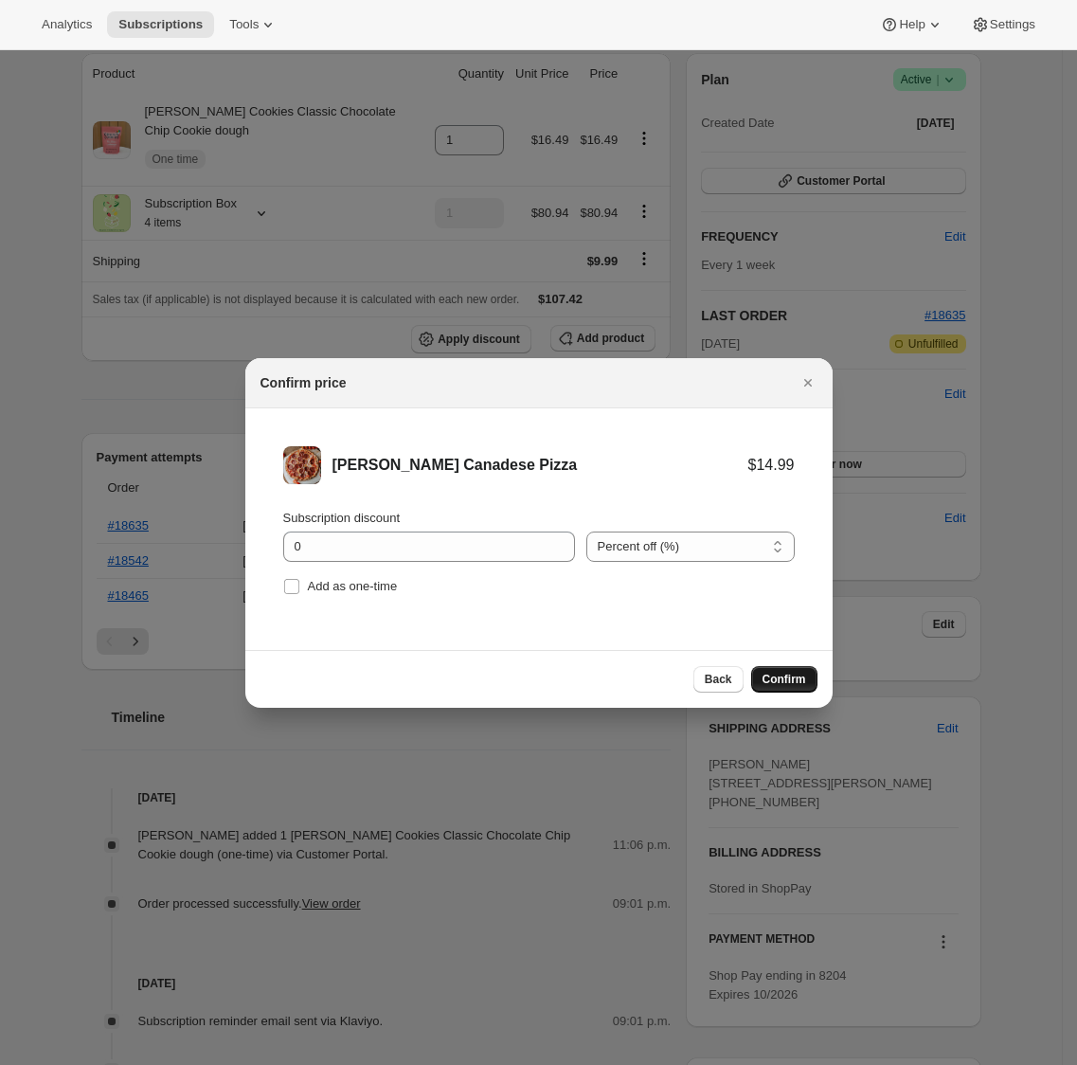
click at [815, 684] on button "Confirm" at bounding box center [784, 679] width 66 height 27
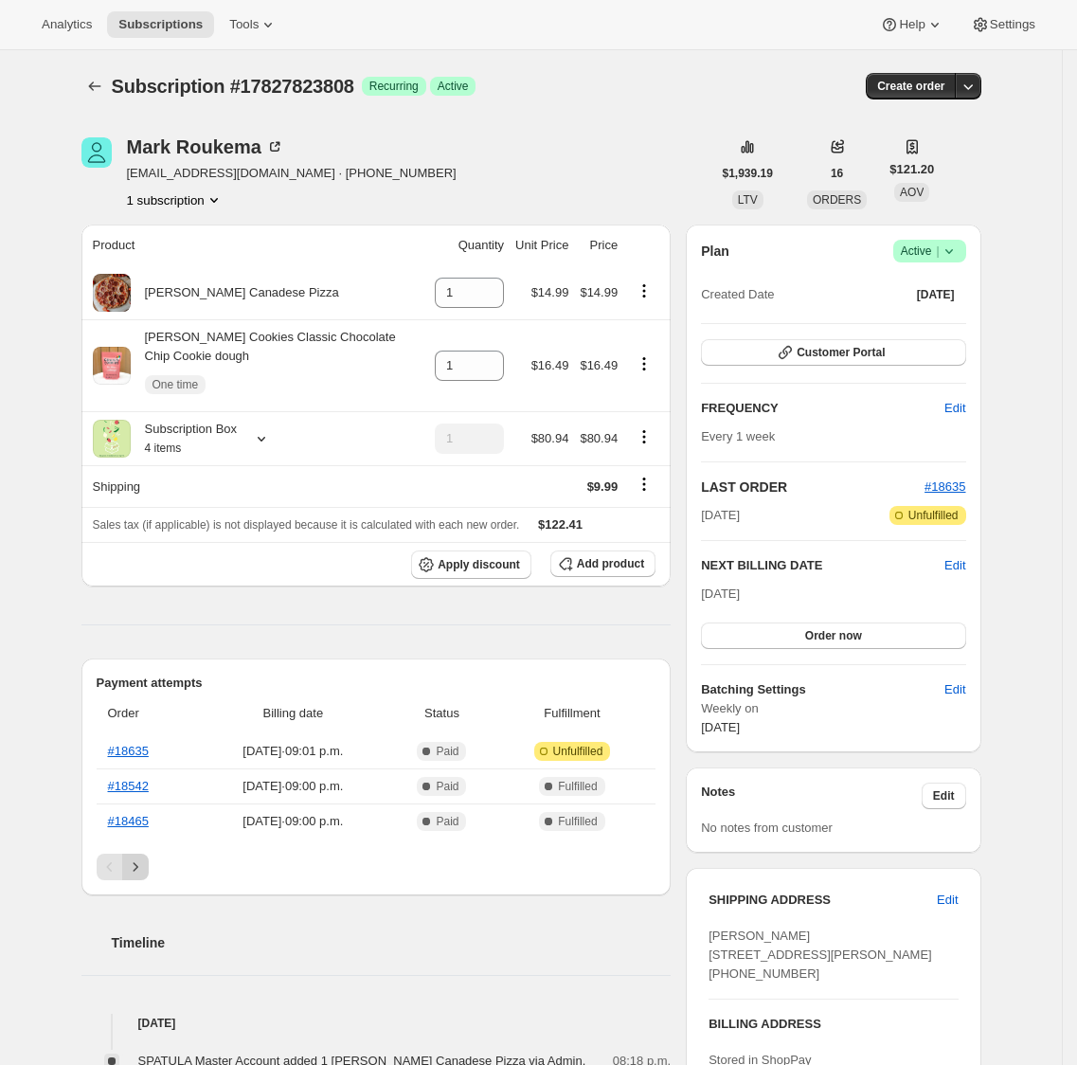
click at [149, 865] on button "Next" at bounding box center [135, 867] width 27 height 27
click at [145, 867] on icon "Next" at bounding box center [135, 867] width 19 height 19
click at [145, 874] on icon "Next" at bounding box center [135, 867] width 19 height 19
click at [119, 872] on icon "Previous" at bounding box center [109, 867] width 19 height 19
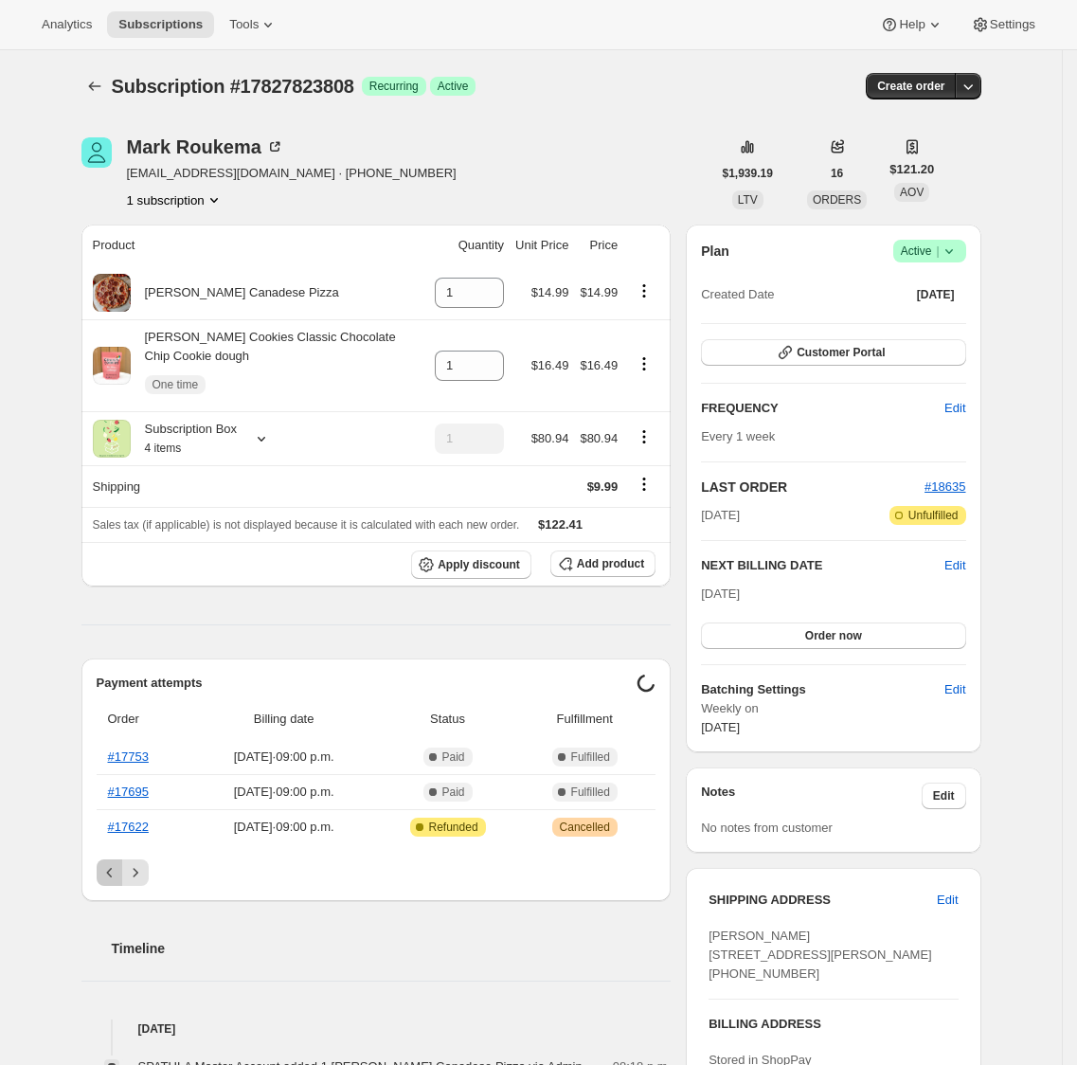
click at [119, 872] on icon "Previous" at bounding box center [109, 872] width 19 height 19
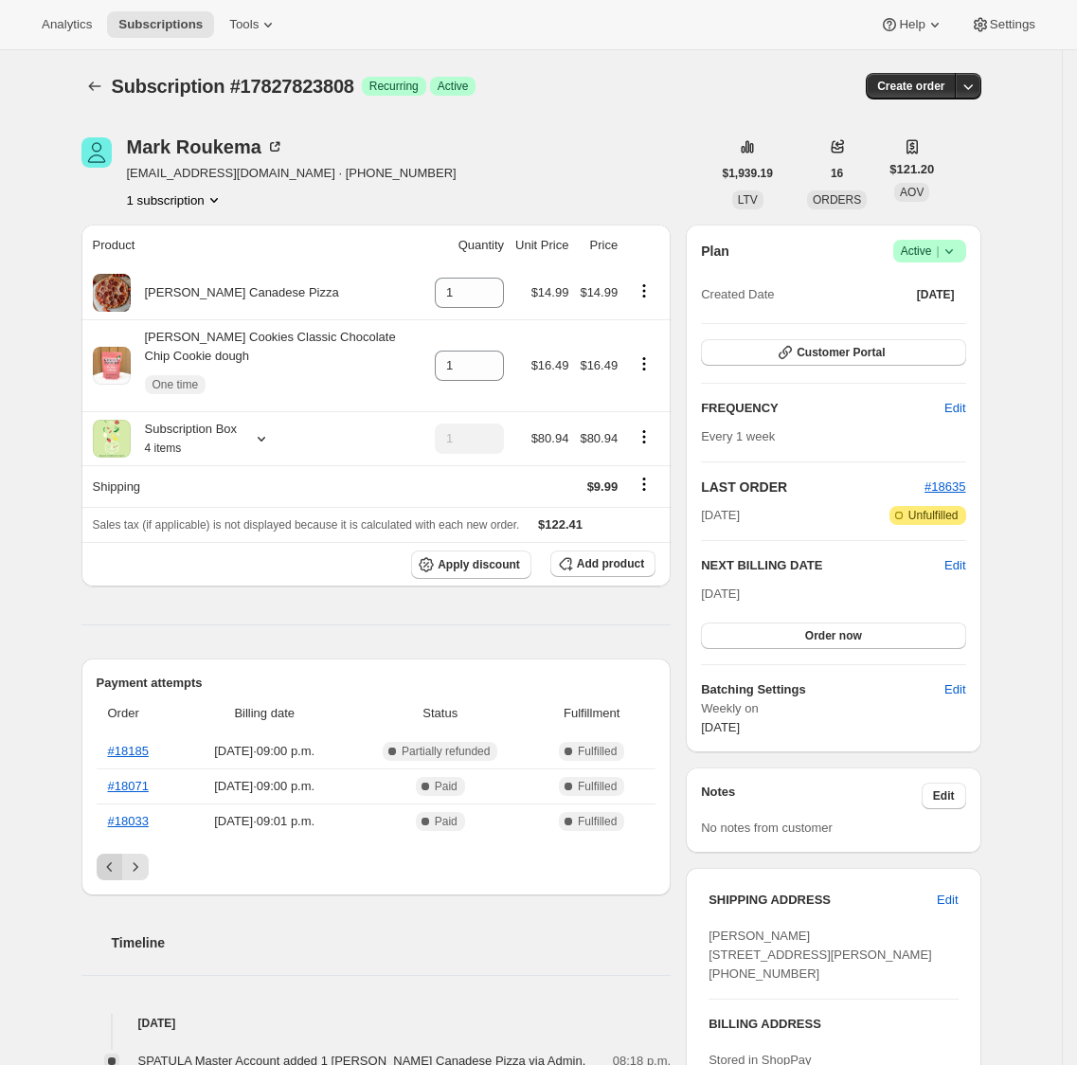
click at [119, 872] on icon "Previous" at bounding box center [109, 867] width 19 height 19
click at [766, 941] on span "[PERSON_NAME] [STREET_ADDRESS][PERSON_NAME] [PHONE_NUMBER]" at bounding box center [821, 955] width 224 height 52
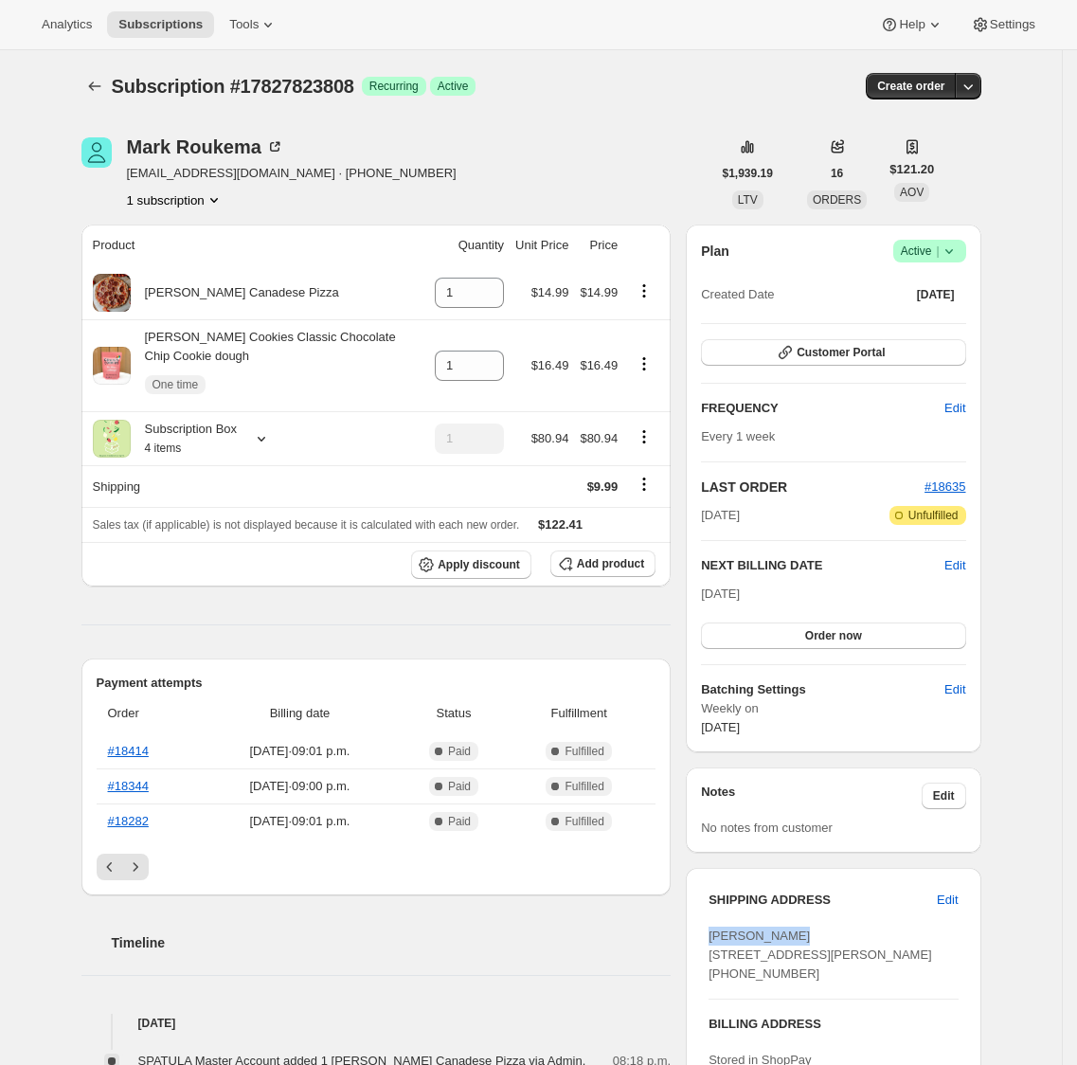
click at [766, 941] on span "[PERSON_NAME] [STREET_ADDRESS][PERSON_NAME] [PHONE_NUMBER]" at bounding box center [821, 955] width 224 height 52
copy span "[PERSON_NAME]"
